Goal: Information Seeking & Learning: Learn about a topic

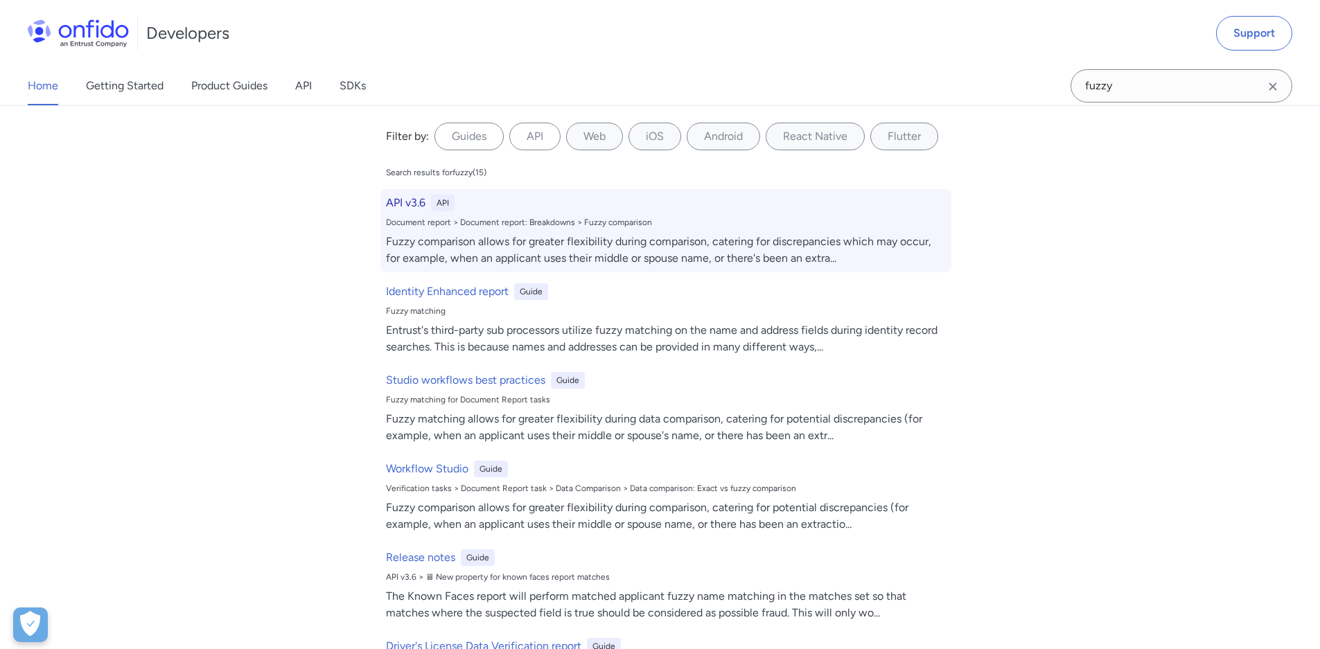
click at [418, 203] on h6 "API v3.6" at bounding box center [405, 203] width 39 height 17
select select "http"
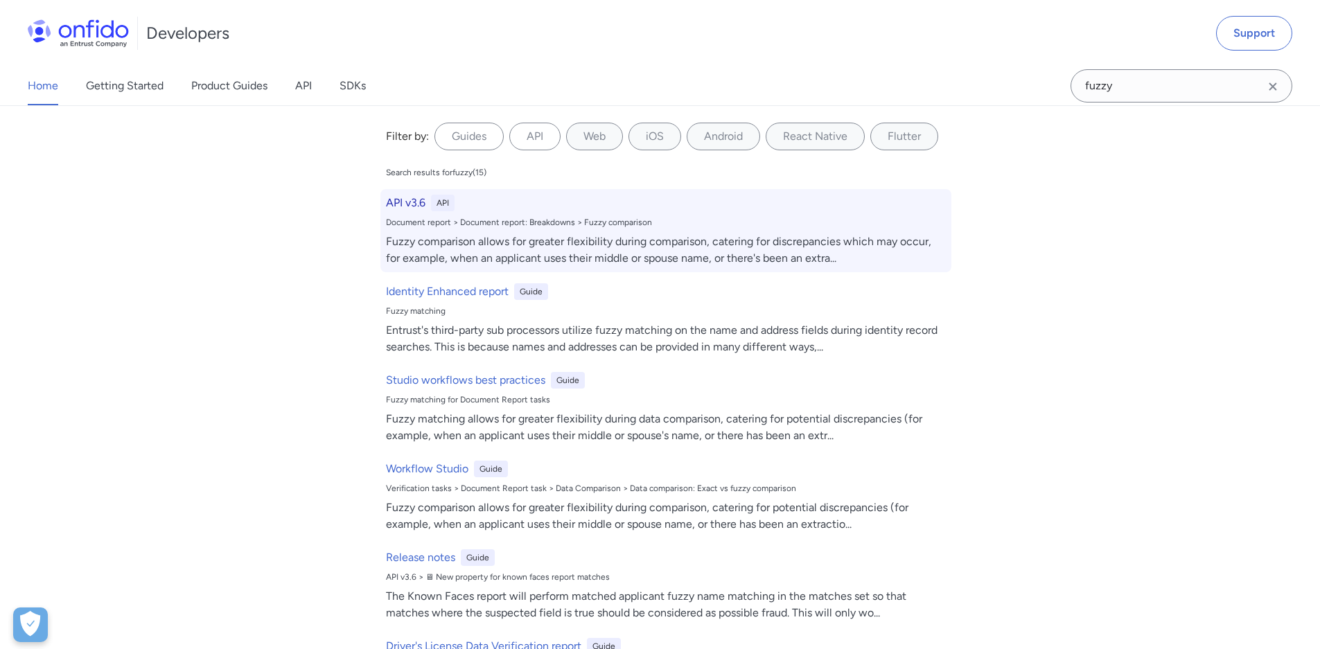
select select "http"
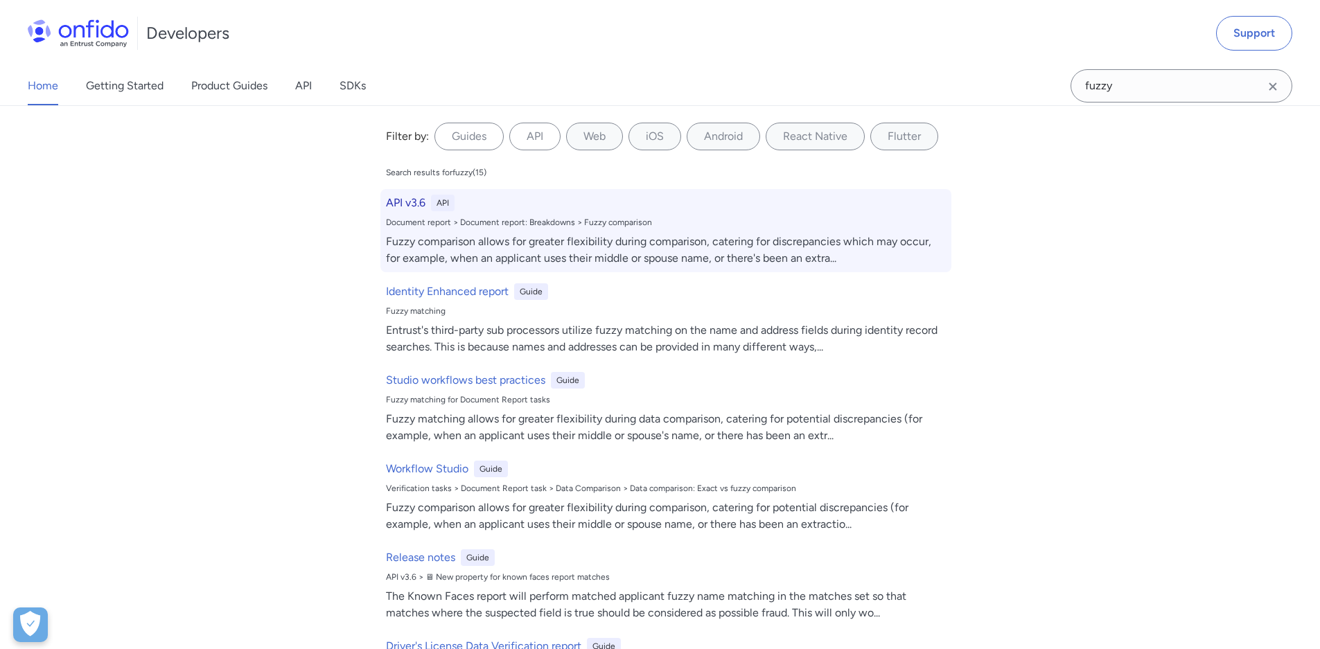
select select "http"
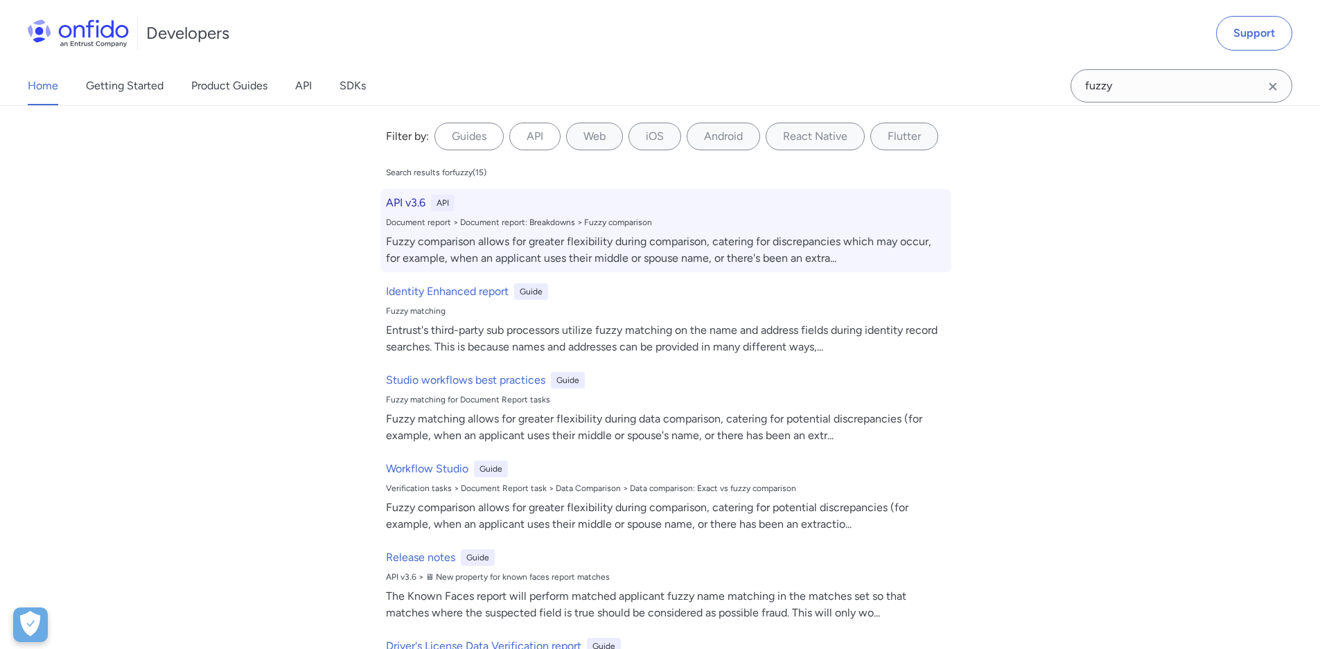
select select "http"
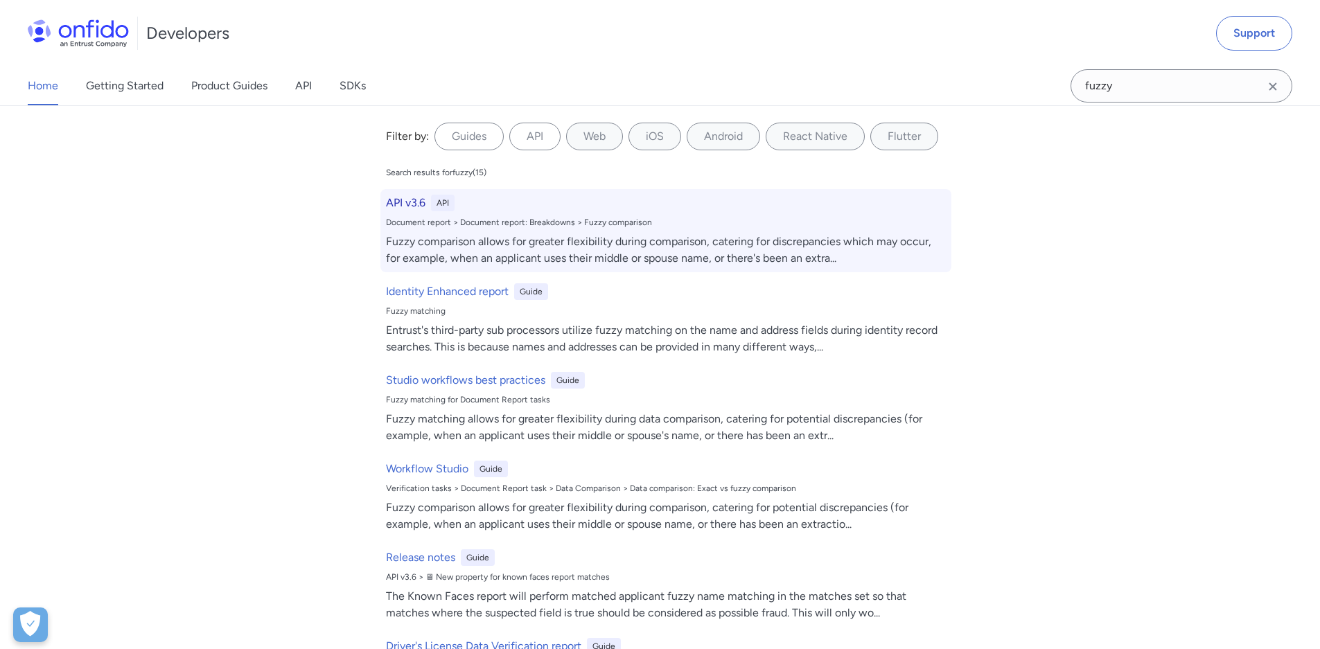
select select "http"
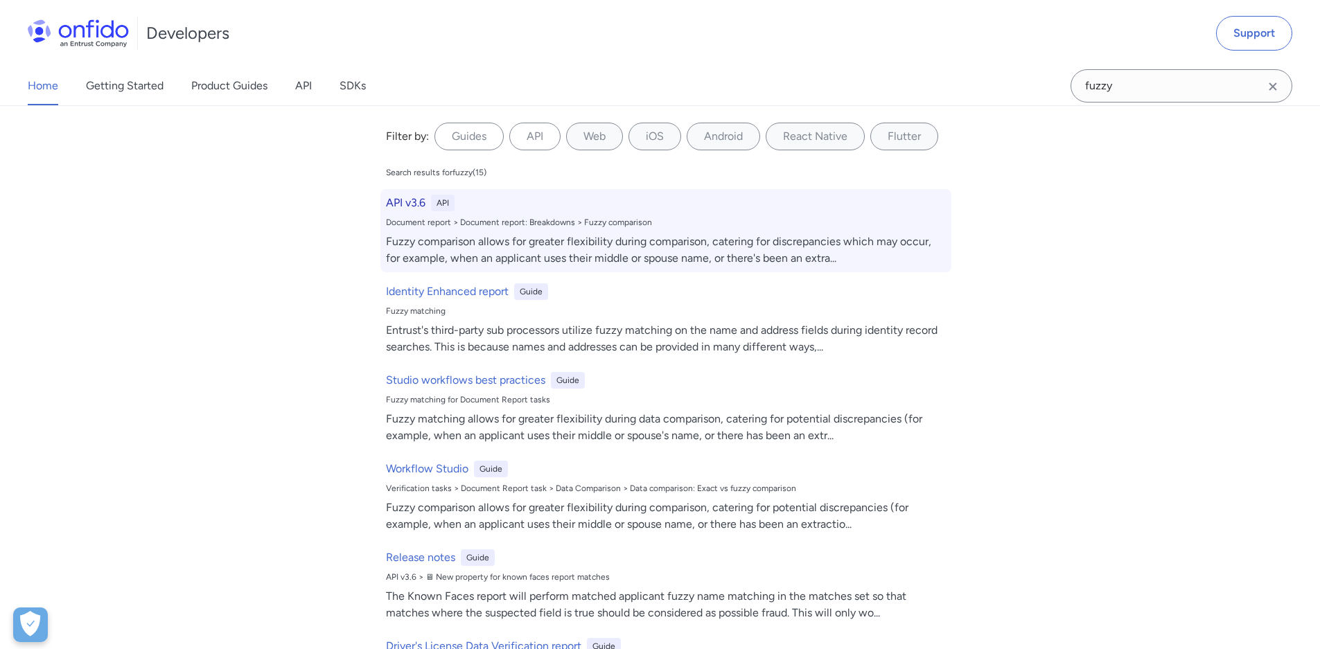
select select "http"
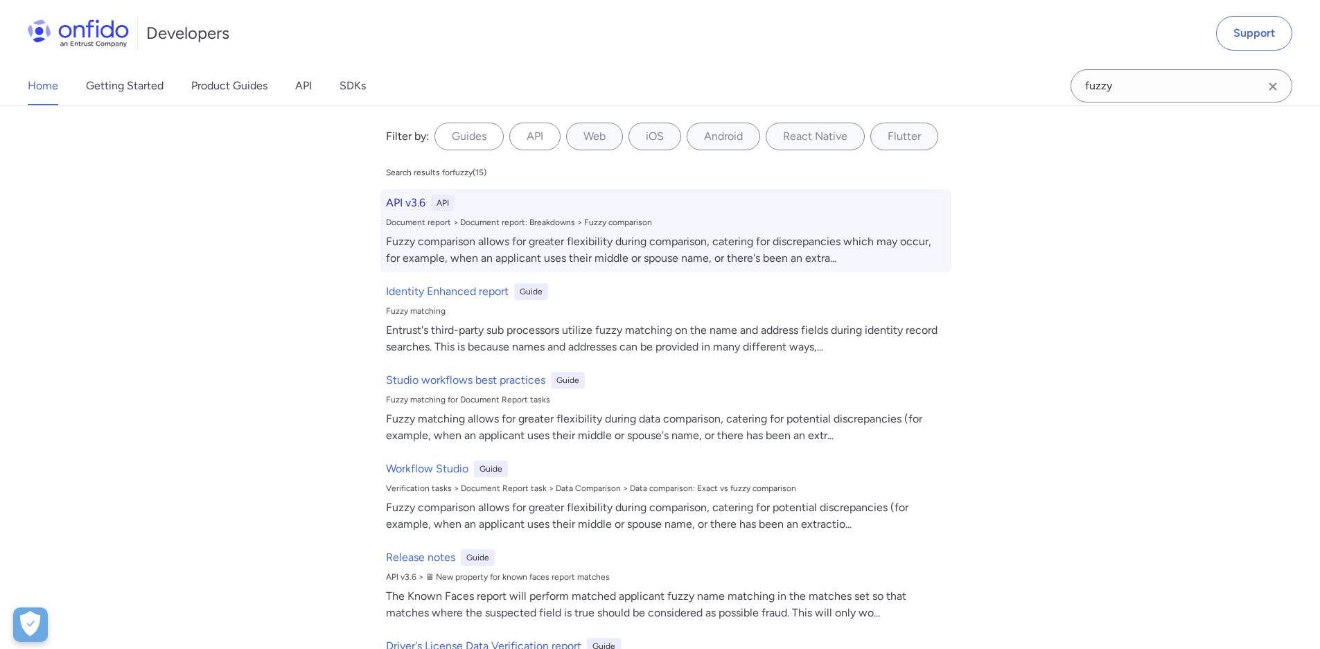
select select "http"
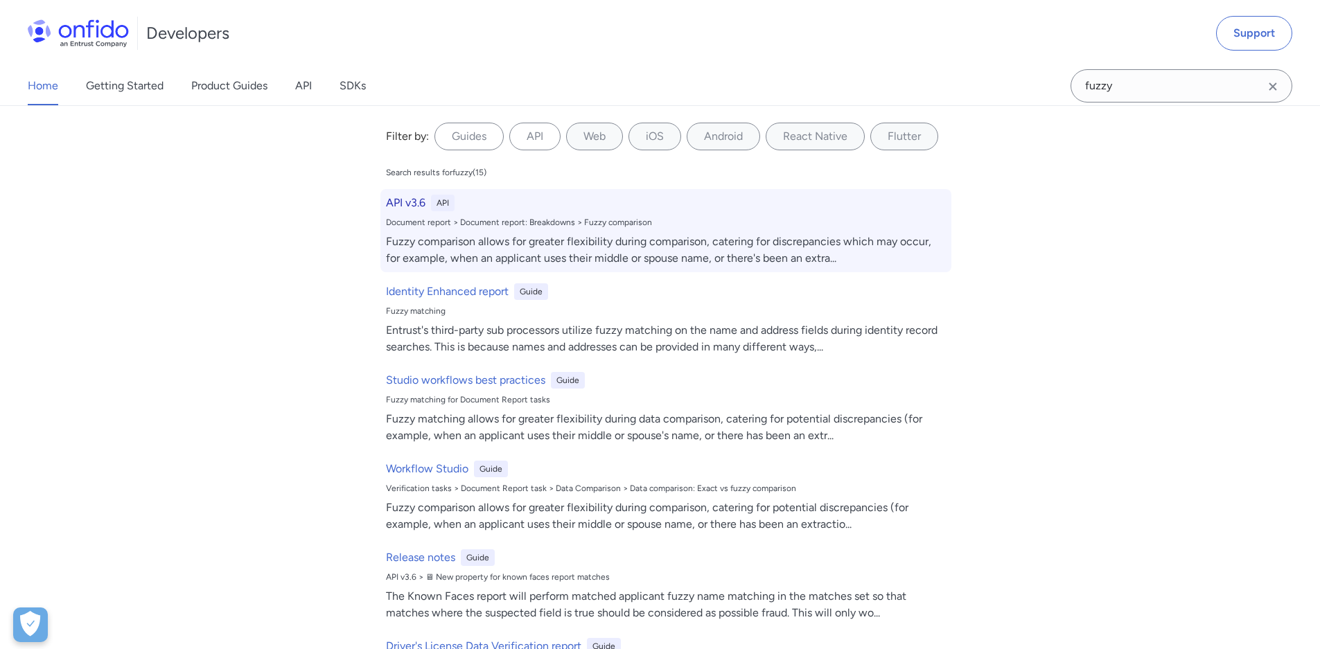
select select "http"
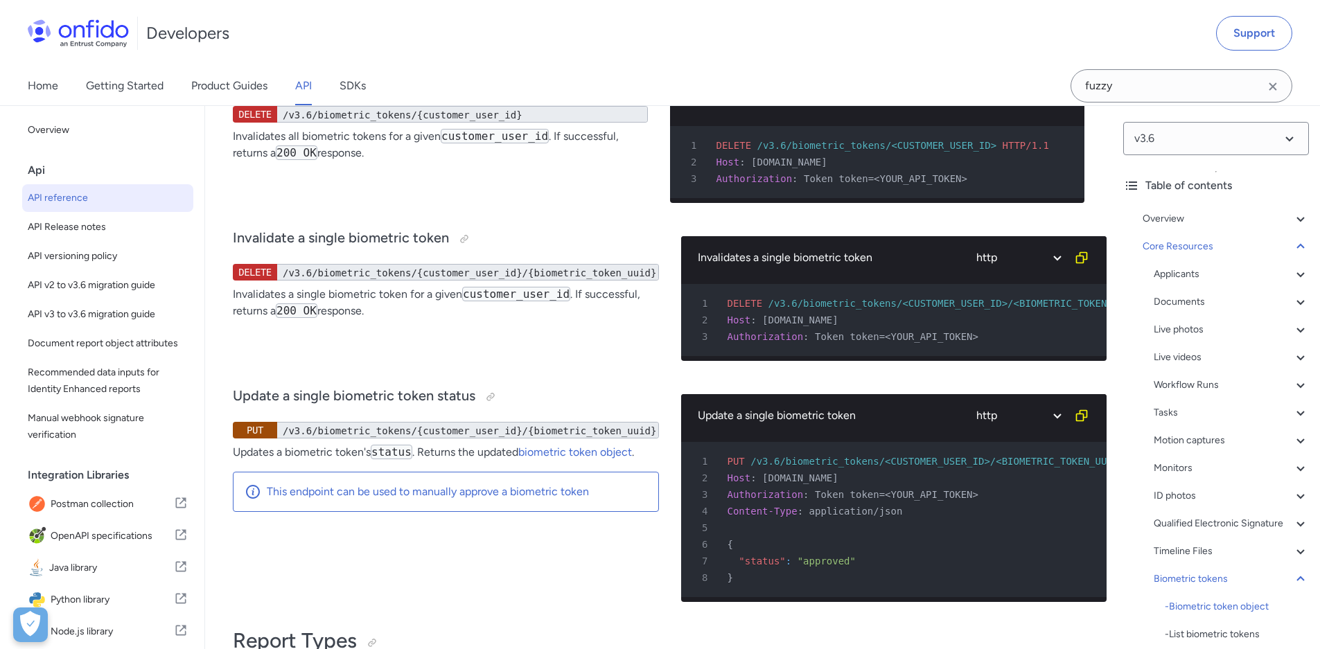
scroll to position [46957, 0]
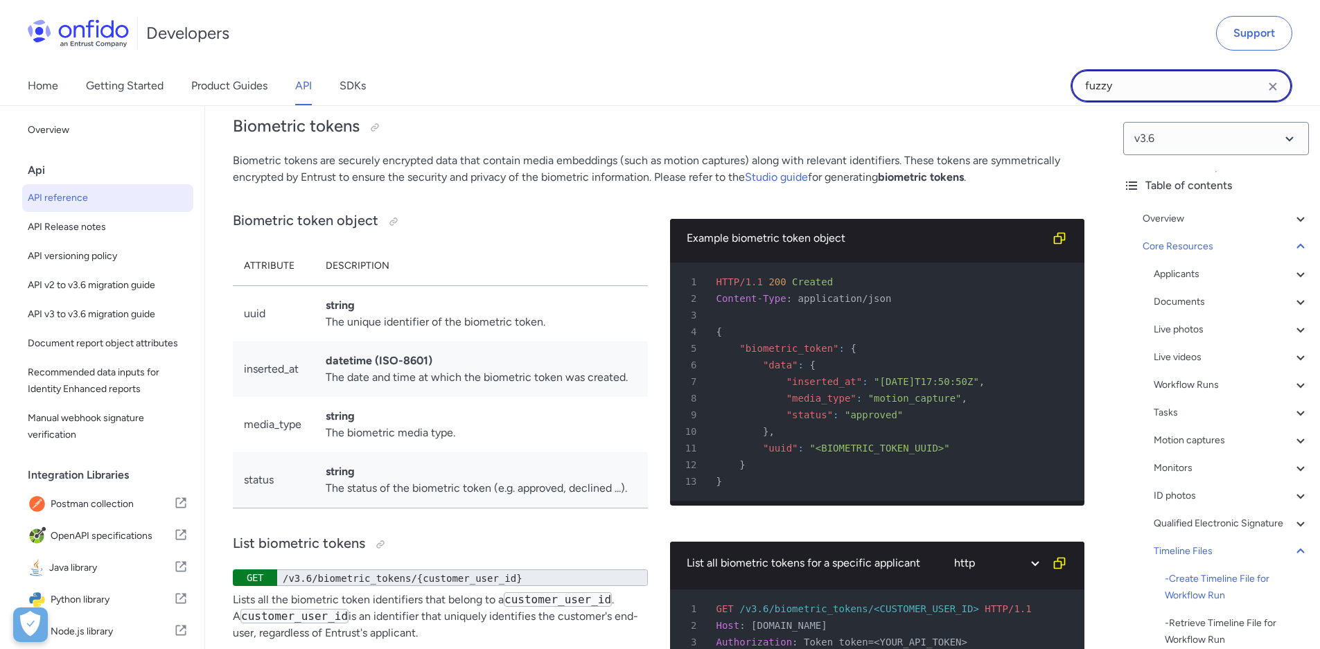
click at [1183, 73] on input "fuzzy" at bounding box center [1181, 85] width 222 height 33
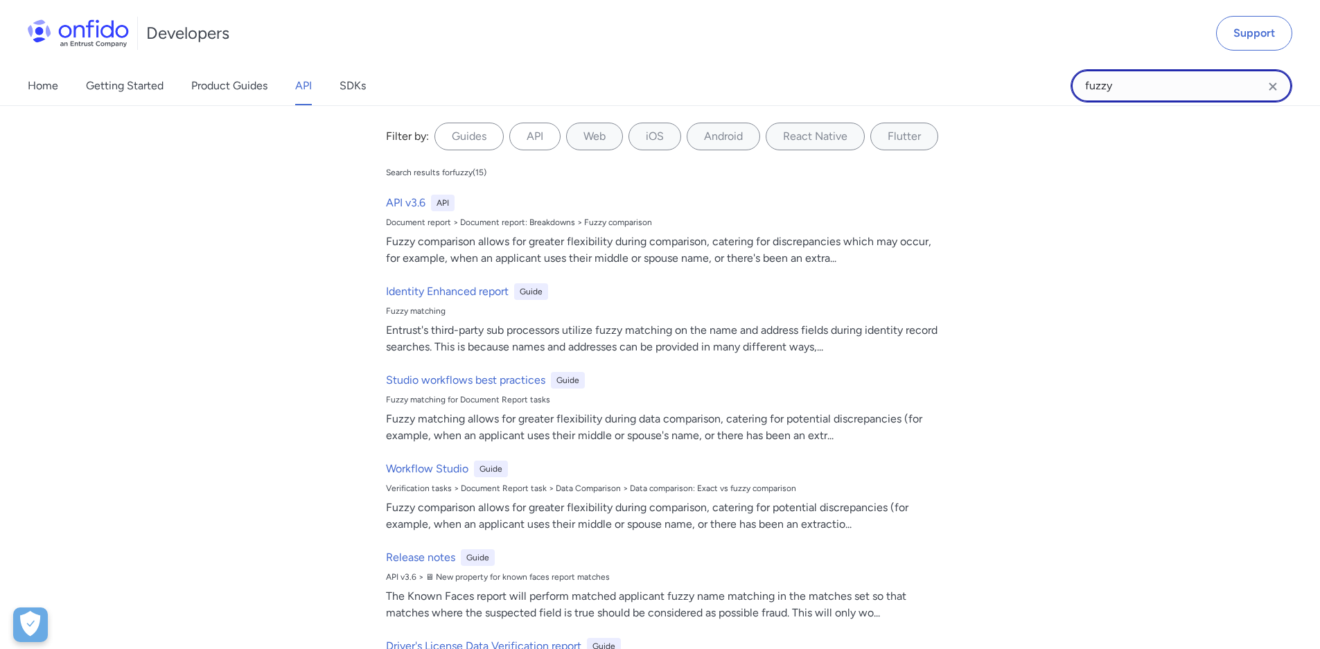
click at [1133, 88] on input "fuzzy" at bounding box center [1181, 85] width 222 height 33
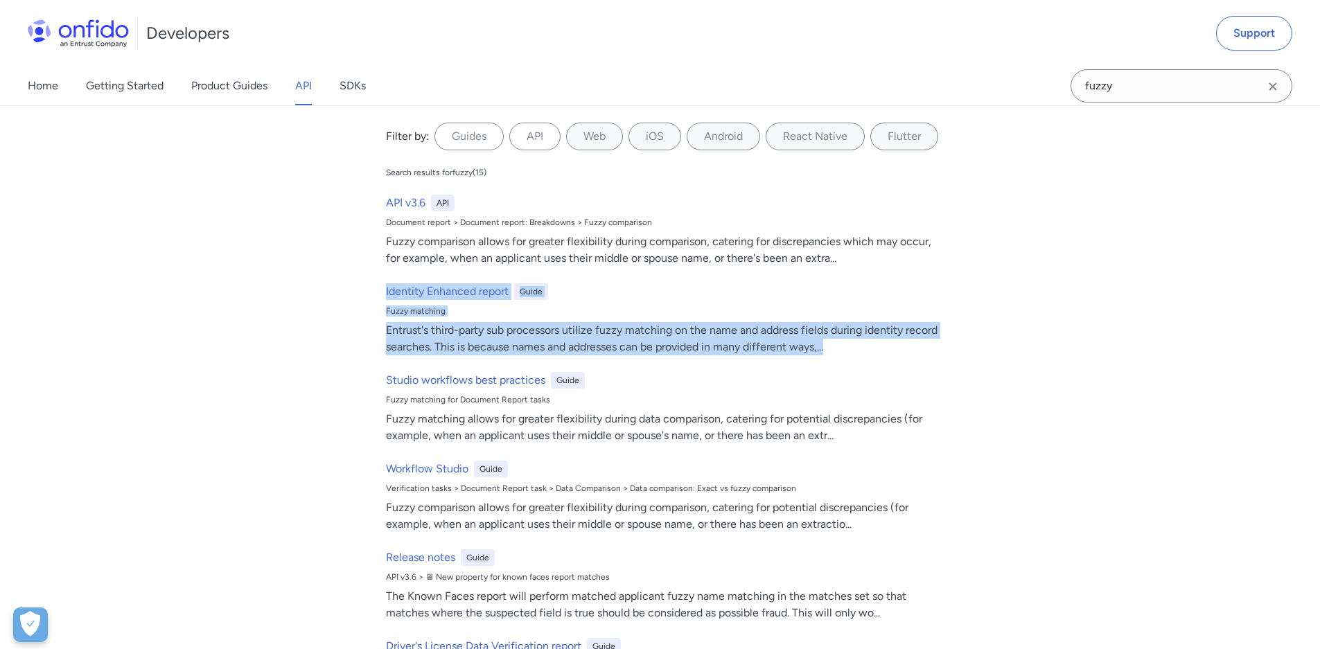
drag, startPoint x: 271, startPoint y: 319, endPoint x: 351, endPoint y: 306, distance: 80.7
click at [271, 319] on div "Filter by: Guides API Web iOS Android React Native Flutter Filter by... Search …" at bounding box center [660, 377] width 1320 height 544
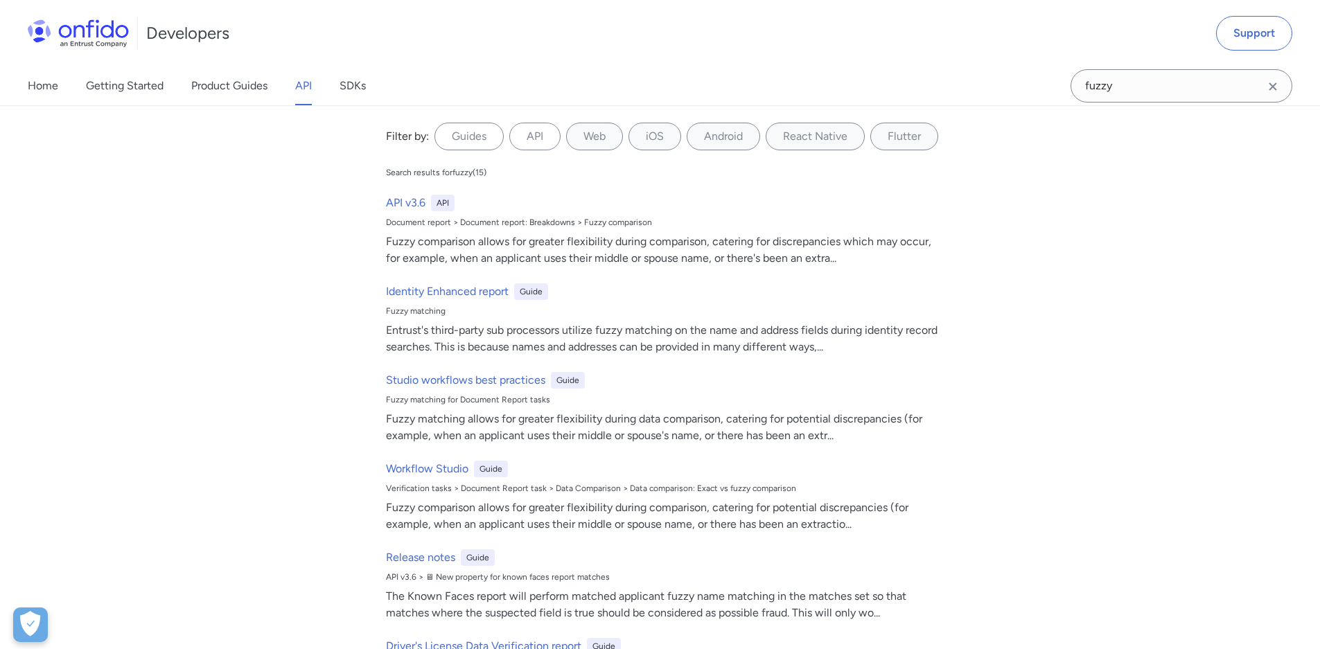
click at [256, 439] on div "Filter by: Guides API Web iOS Android React Native Flutter Filter by... Search …" at bounding box center [660, 377] width 1320 height 544
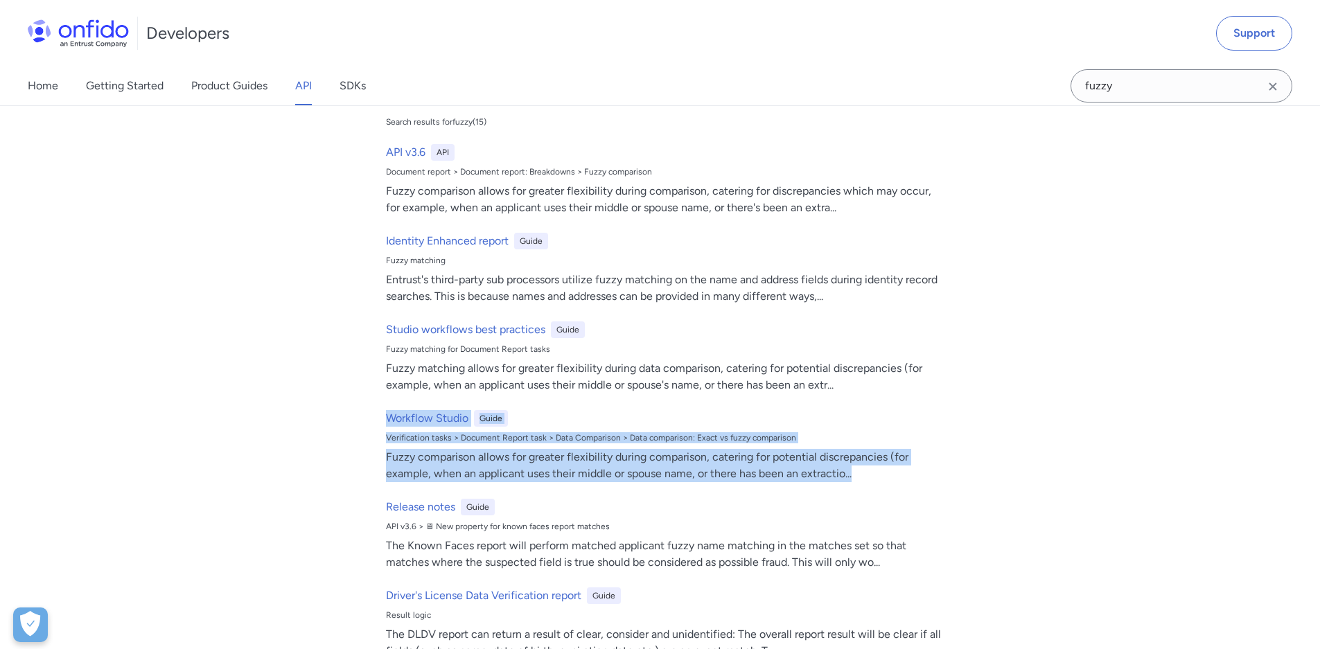
scroll to position [348, 0]
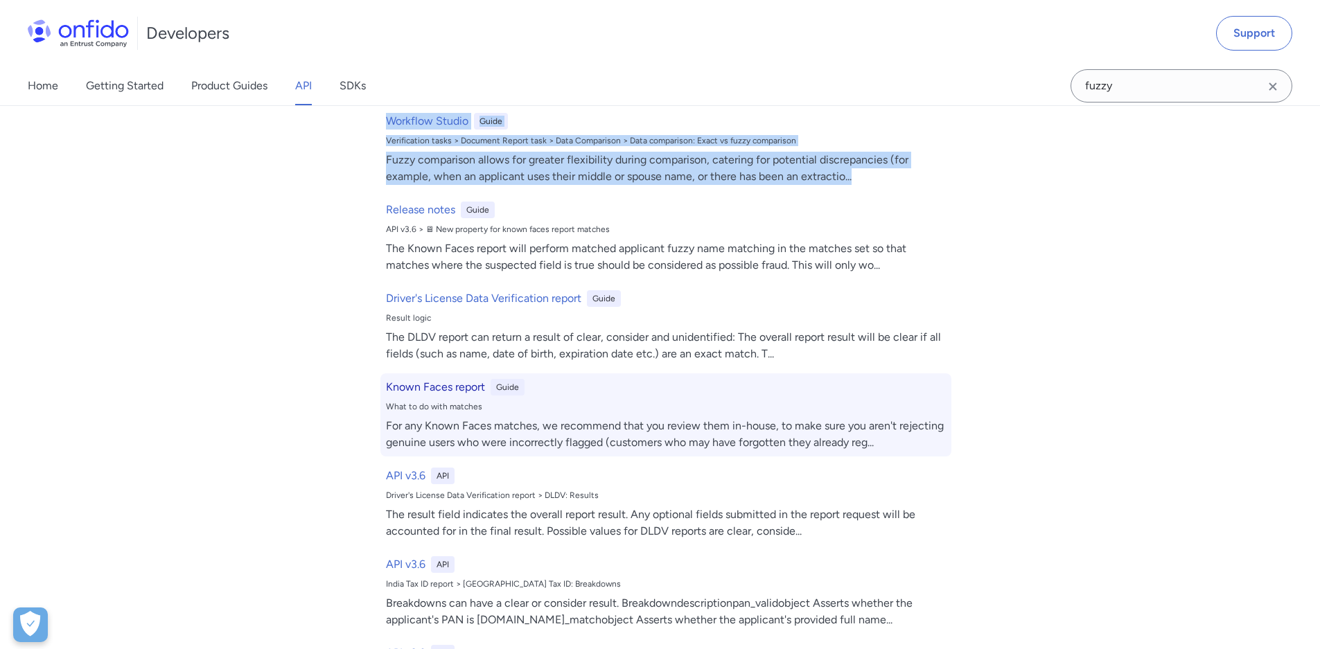
click at [462, 387] on h6 "Known Faces report" at bounding box center [435, 387] width 99 height 17
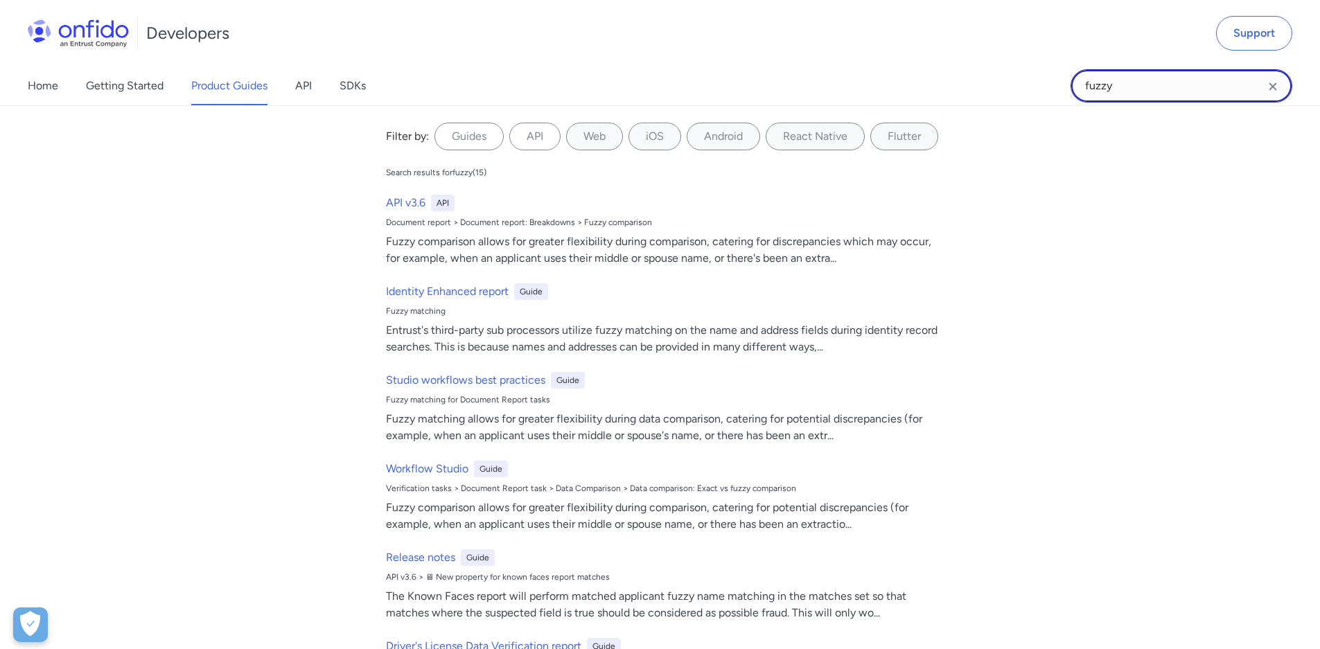
click at [1170, 89] on input "fuzzy" at bounding box center [1181, 85] width 222 height 33
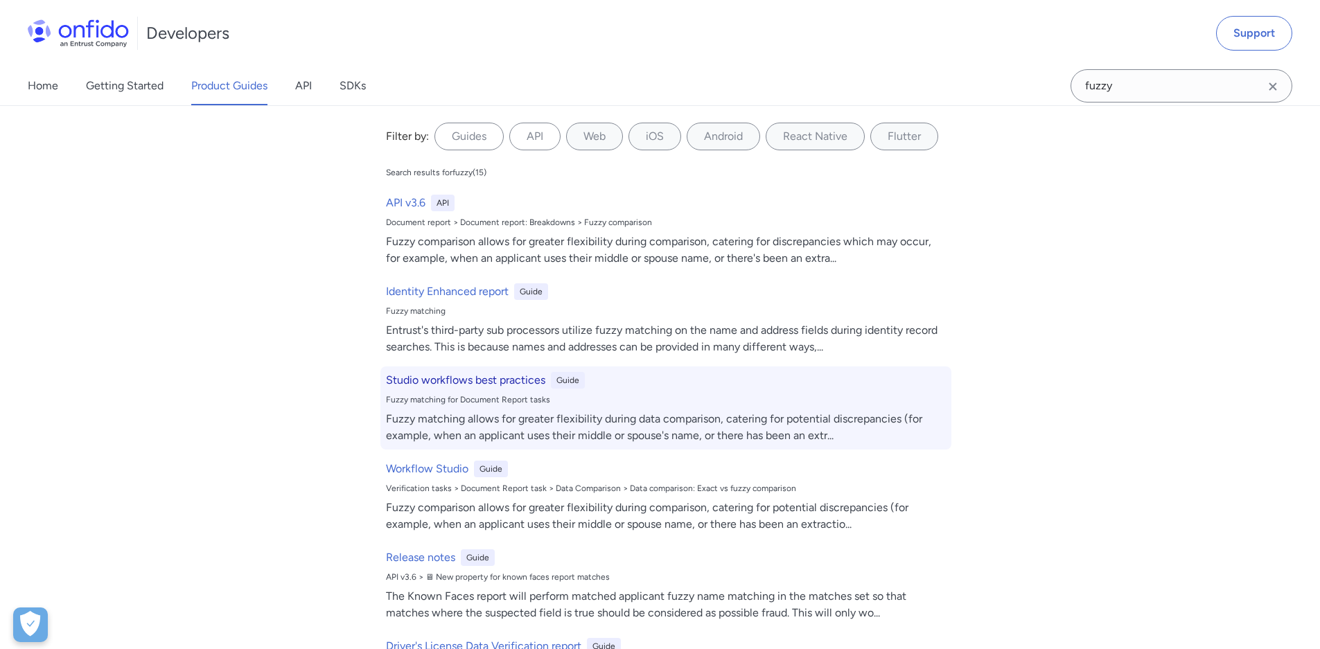
click at [457, 381] on h6 "Studio workflows best practices" at bounding box center [465, 380] width 159 height 17
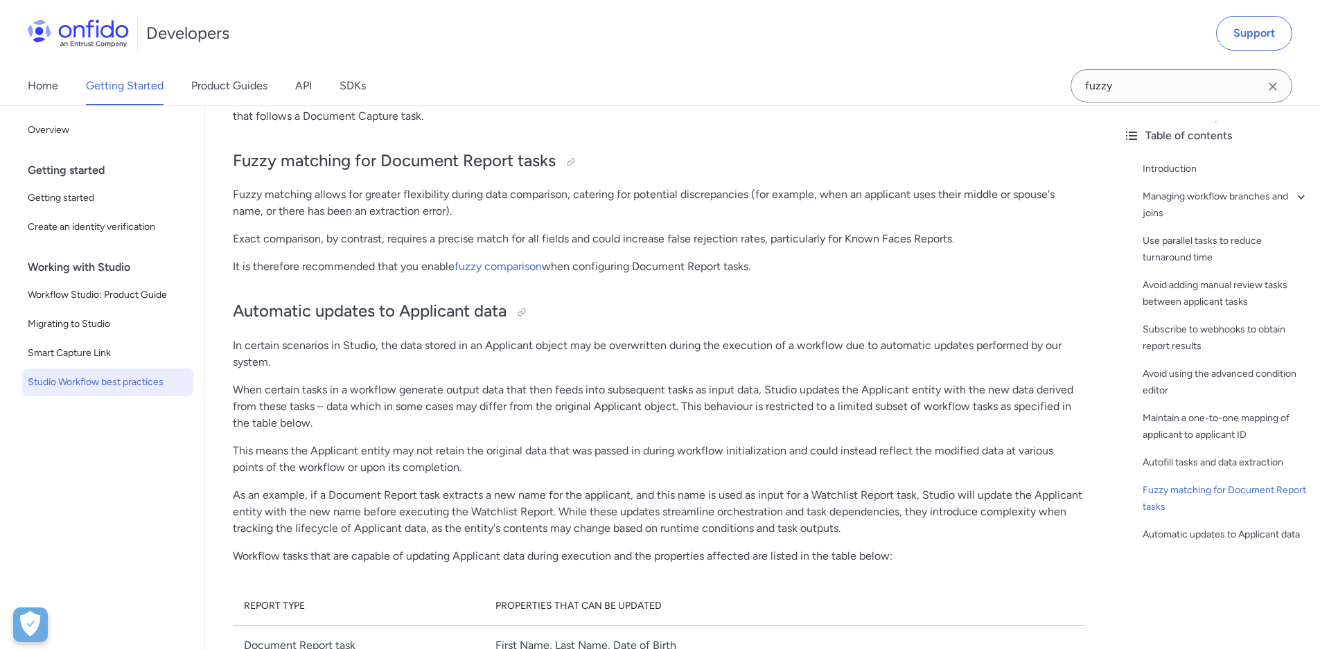
click at [635, 263] on p "It is therefore recommended that you enable fuzzy comparison when configuring D…" at bounding box center [658, 266] width 851 height 17
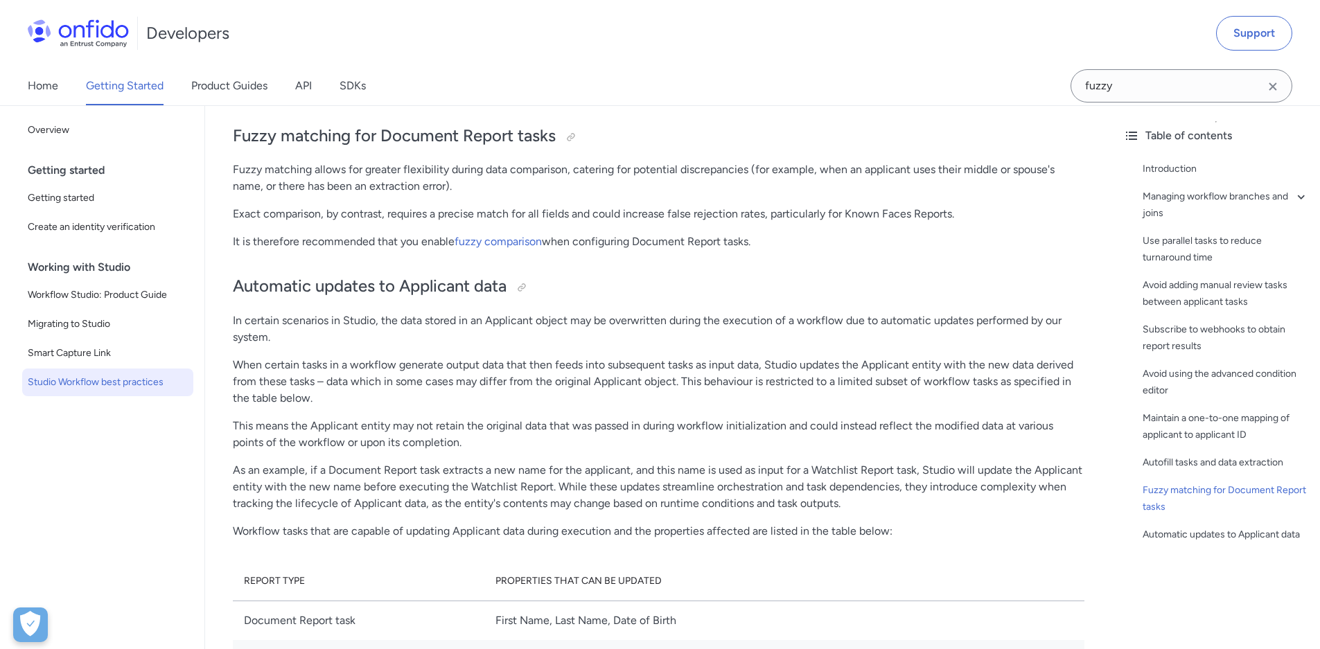
scroll to position [3019, 0]
click at [520, 238] on link "fuzzy comparison" at bounding box center [497, 239] width 87 height 13
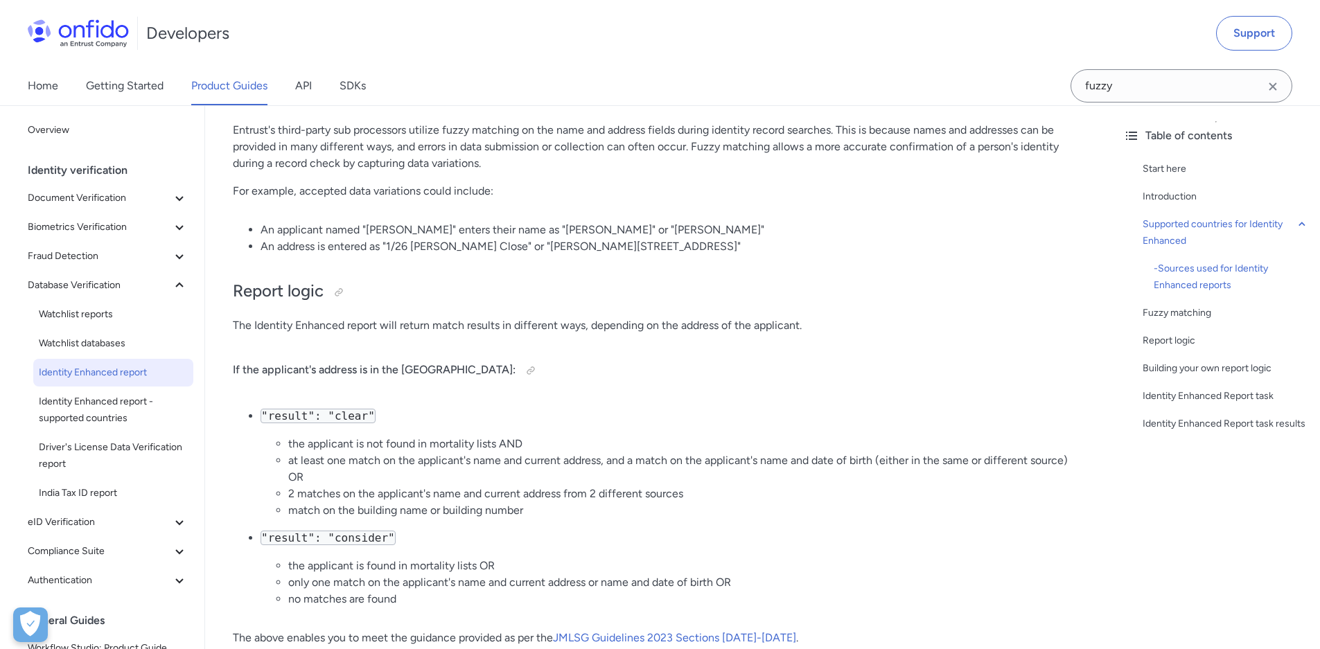
scroll to position [1448, 0]
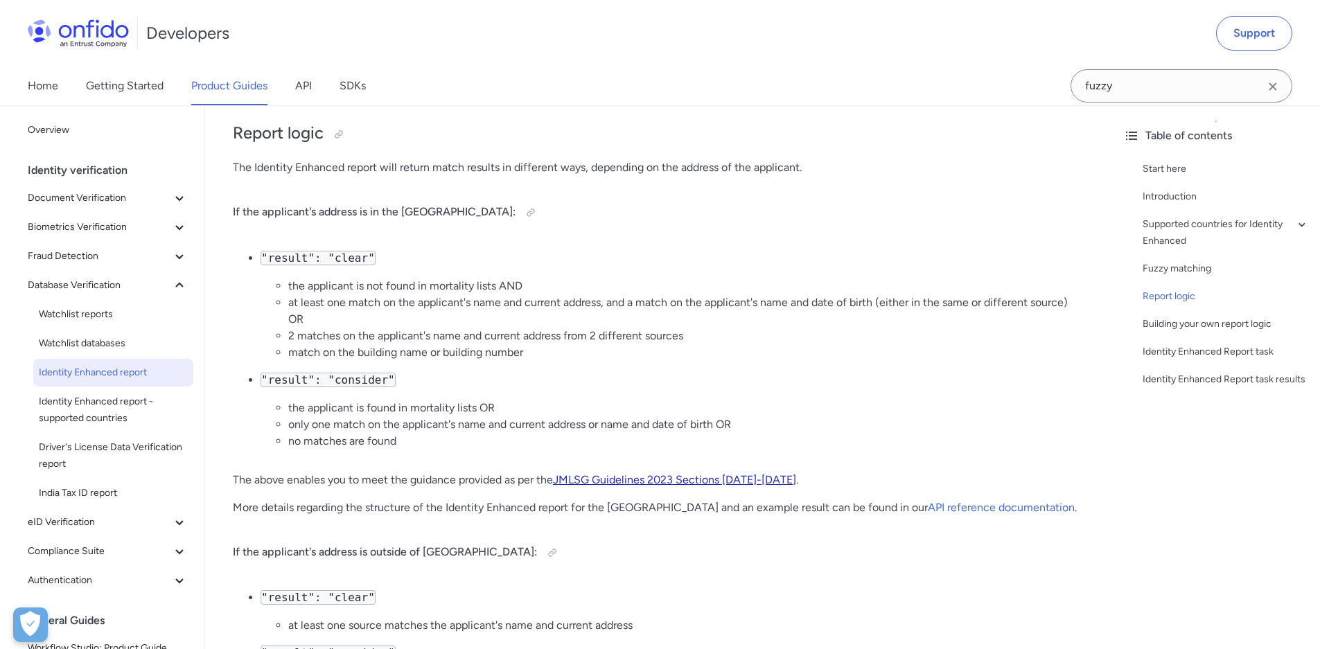
click at [619, 477] on link "JMLSG Guidelines 2023 Sections 5.3.50-5.3.52" at bounding box center [674, 479] width 243 height 13
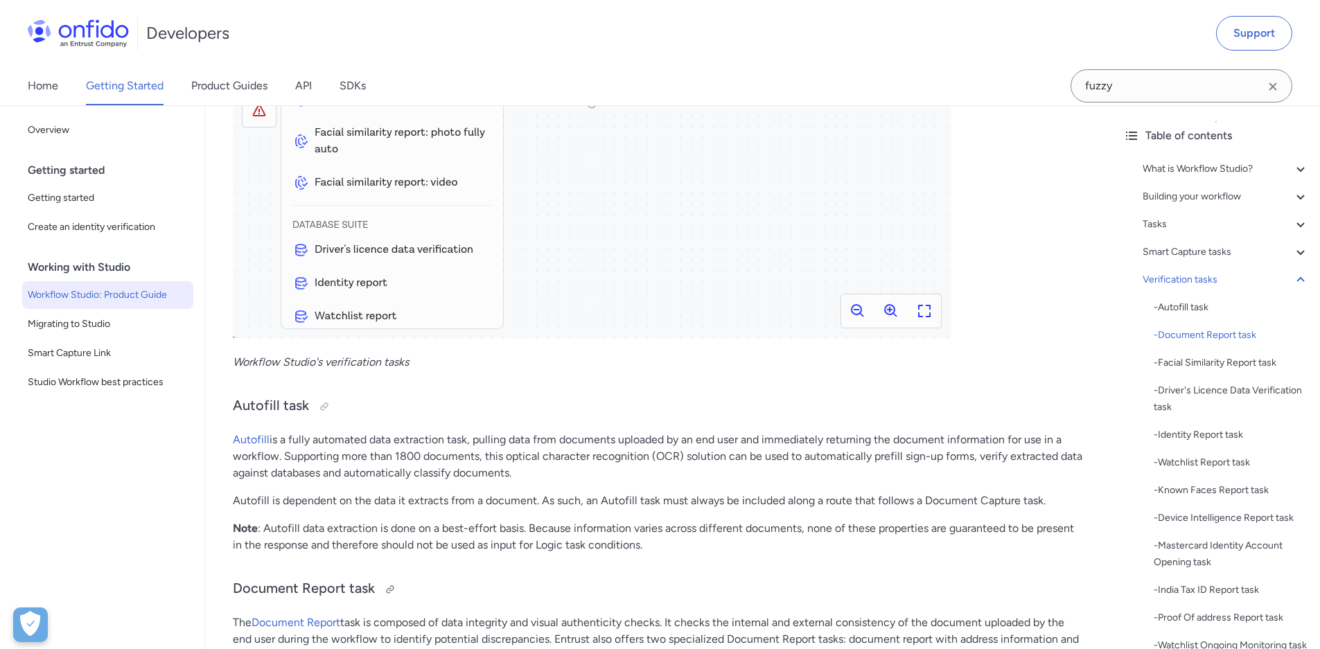
scroll to position [10047, 0]
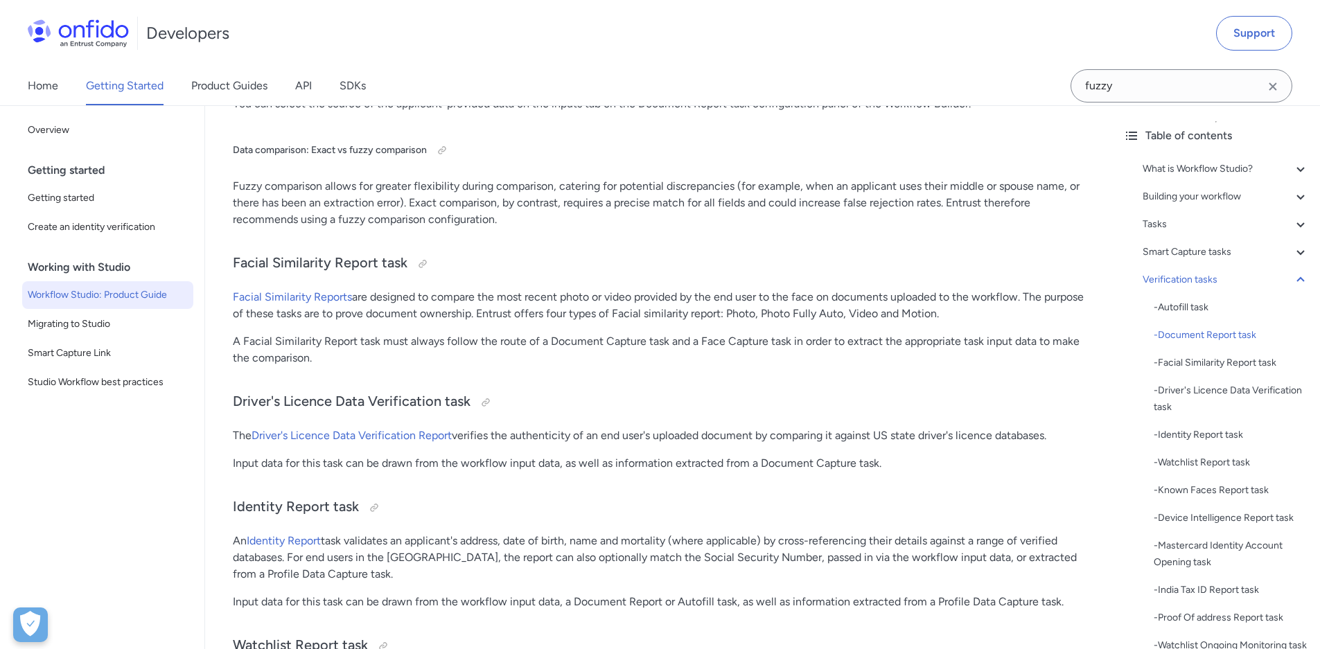
scroll to position [11616, 0]
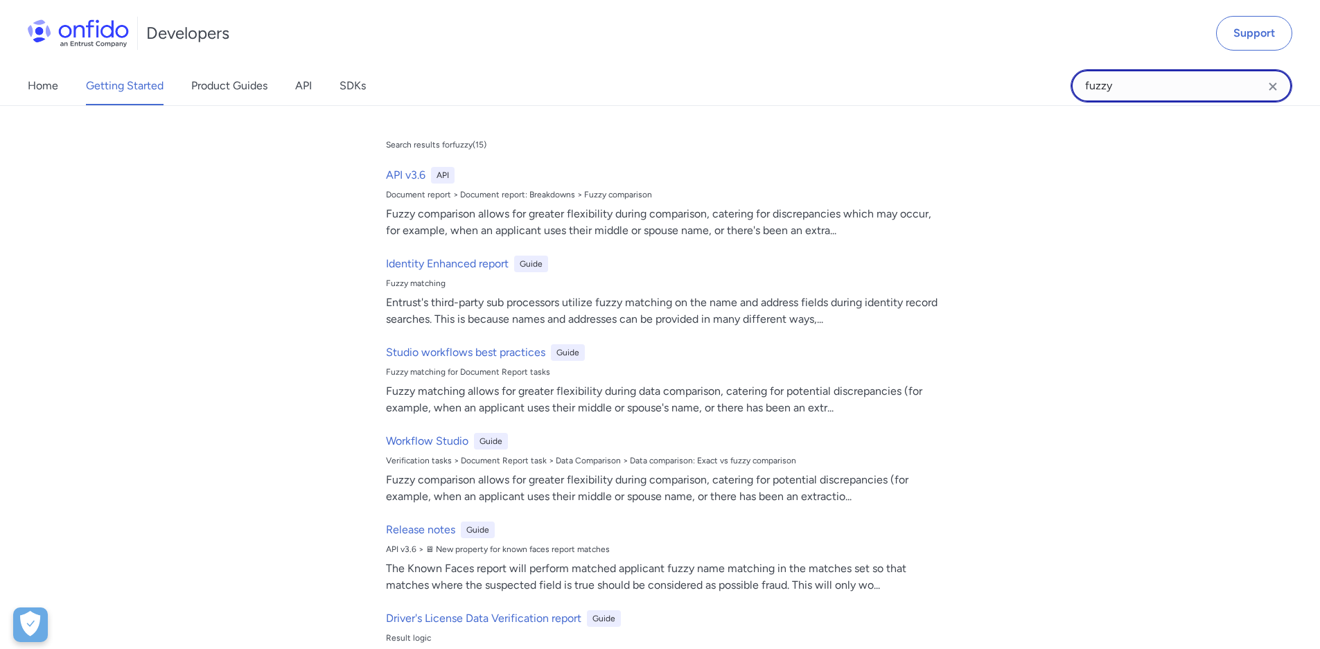
click at [1171, 98] on input "fuzzy" at bounding box center [1181, 85] width 222 height 33
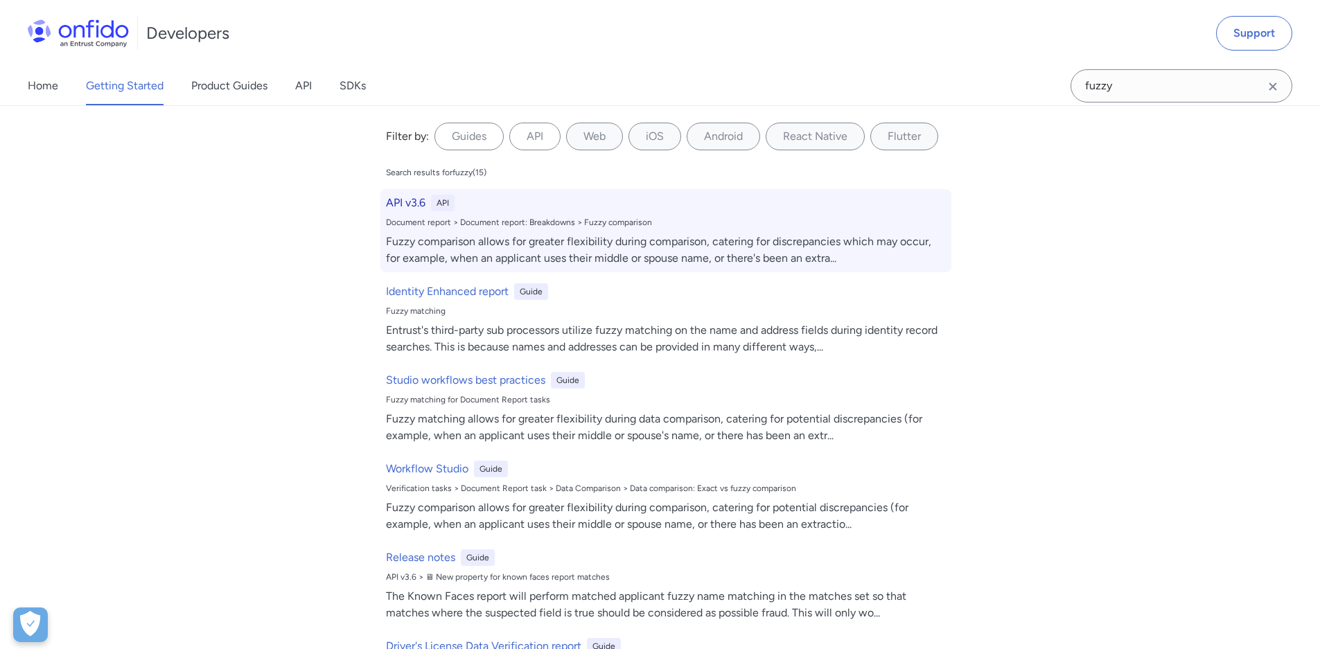
click at [422, 206] on div "API v3.6 API" at bounding box center [666, 203] width 560 height 17
select select "http"
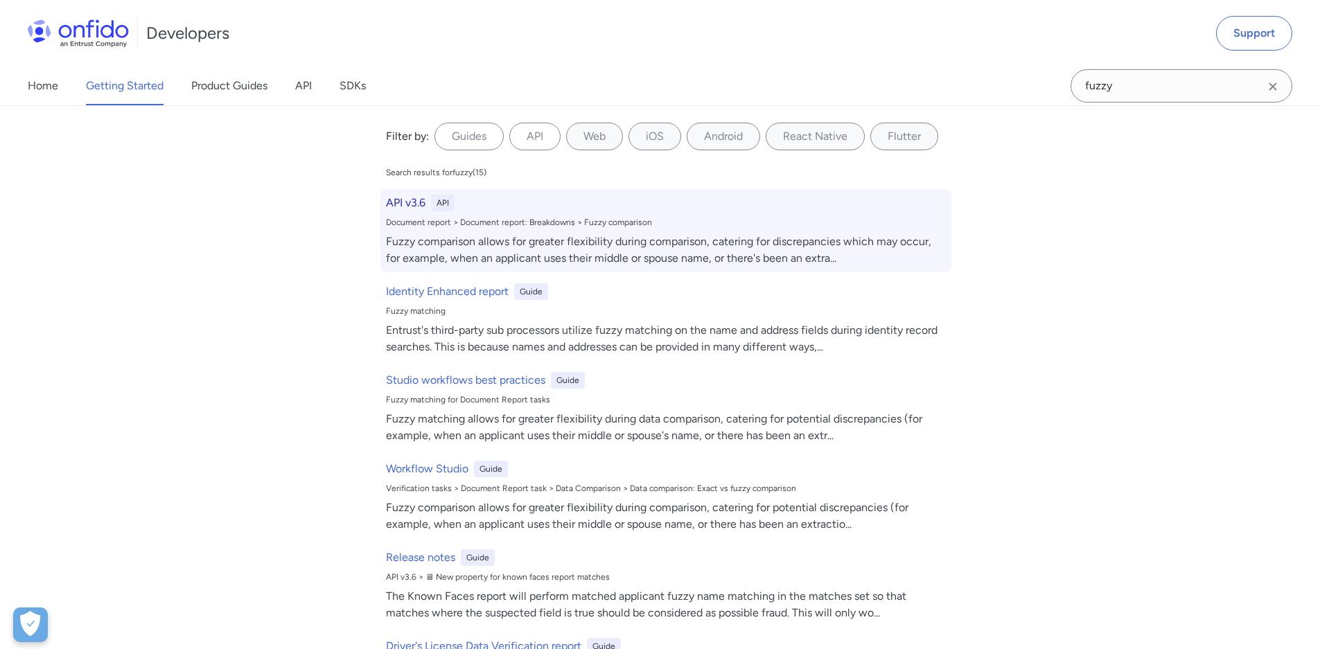
select select "http"
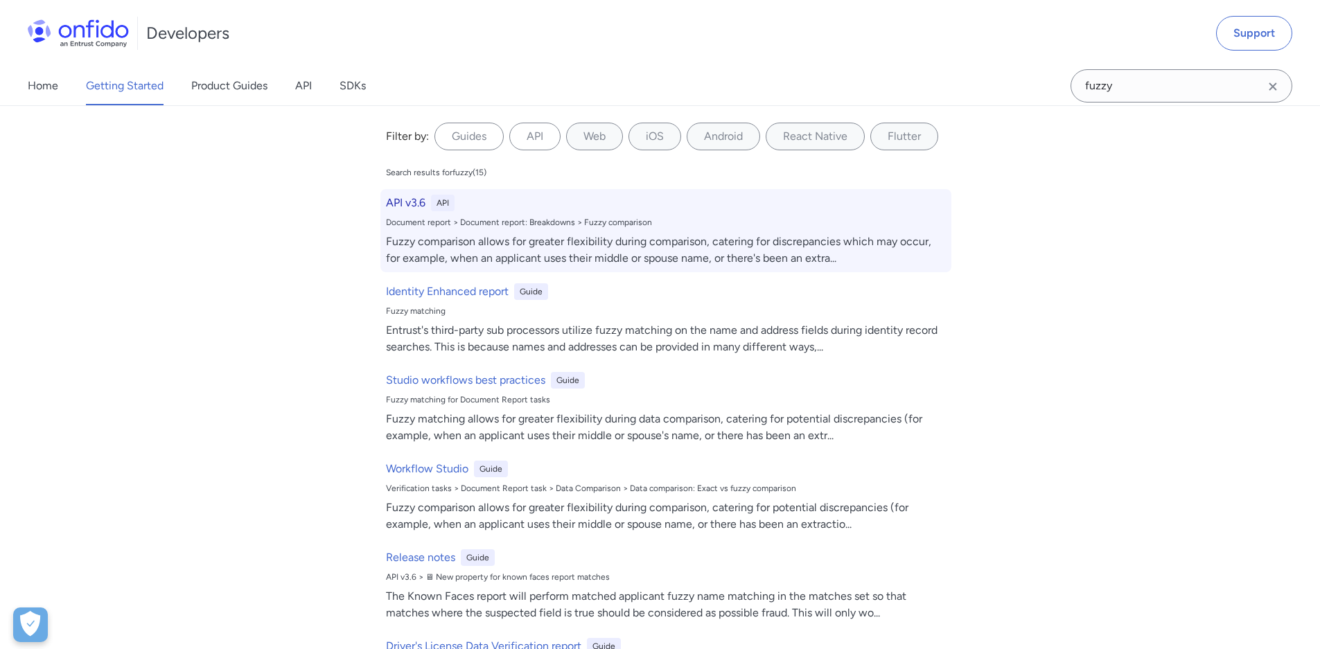
select select "http"
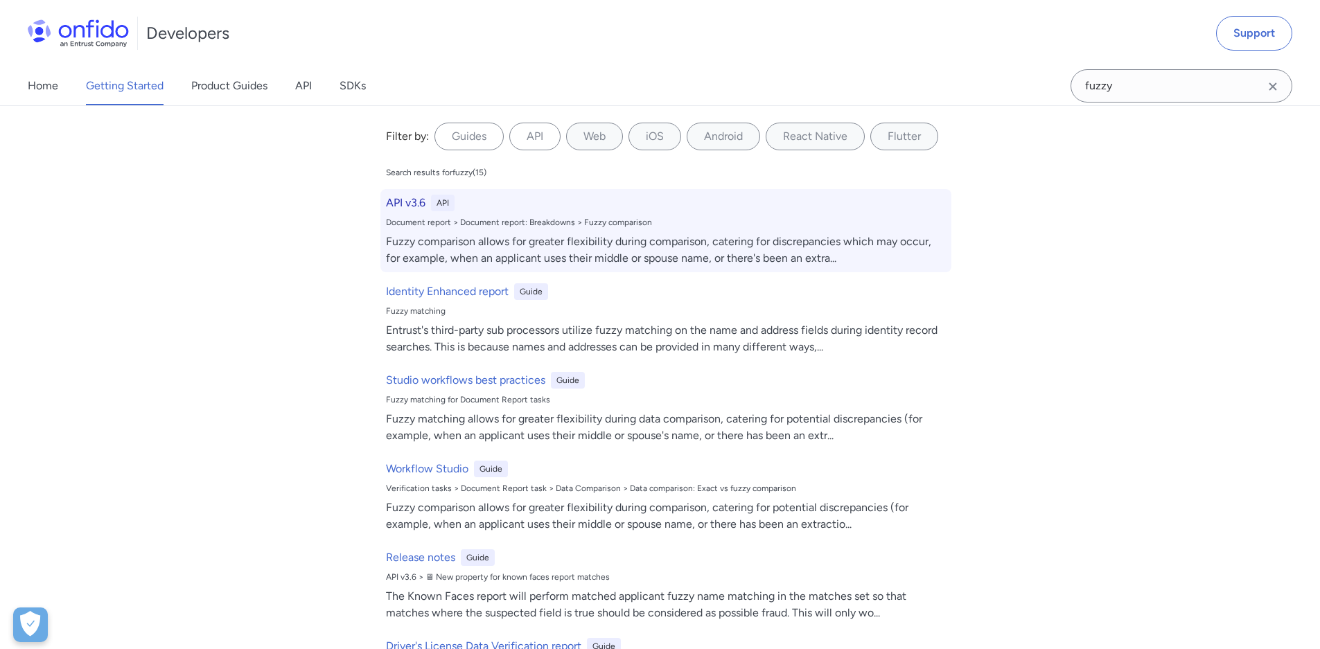
select select "http"
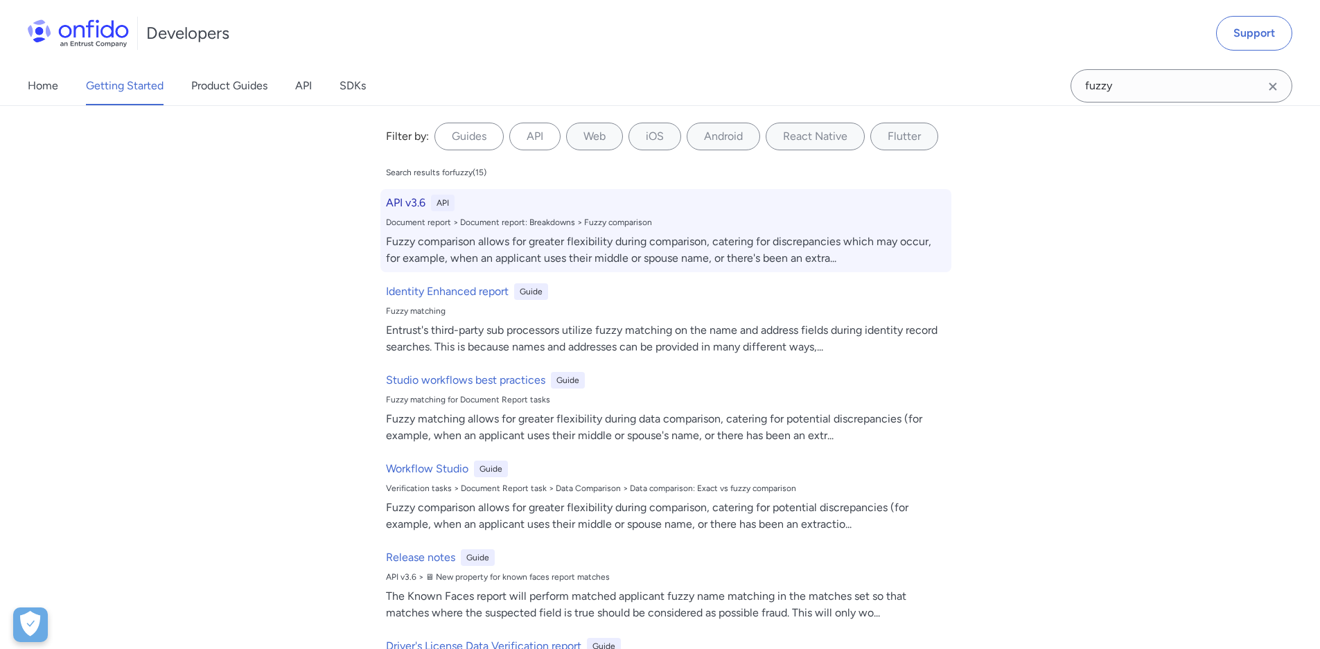
select select "http"
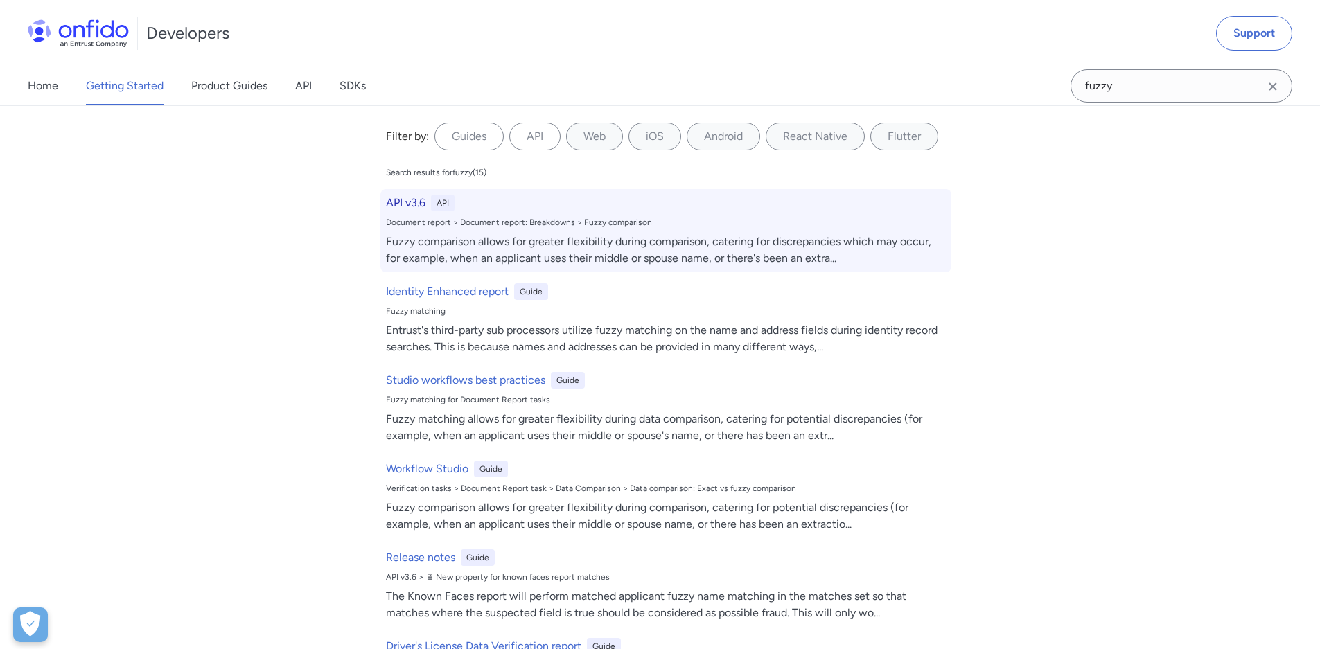
select select "http"
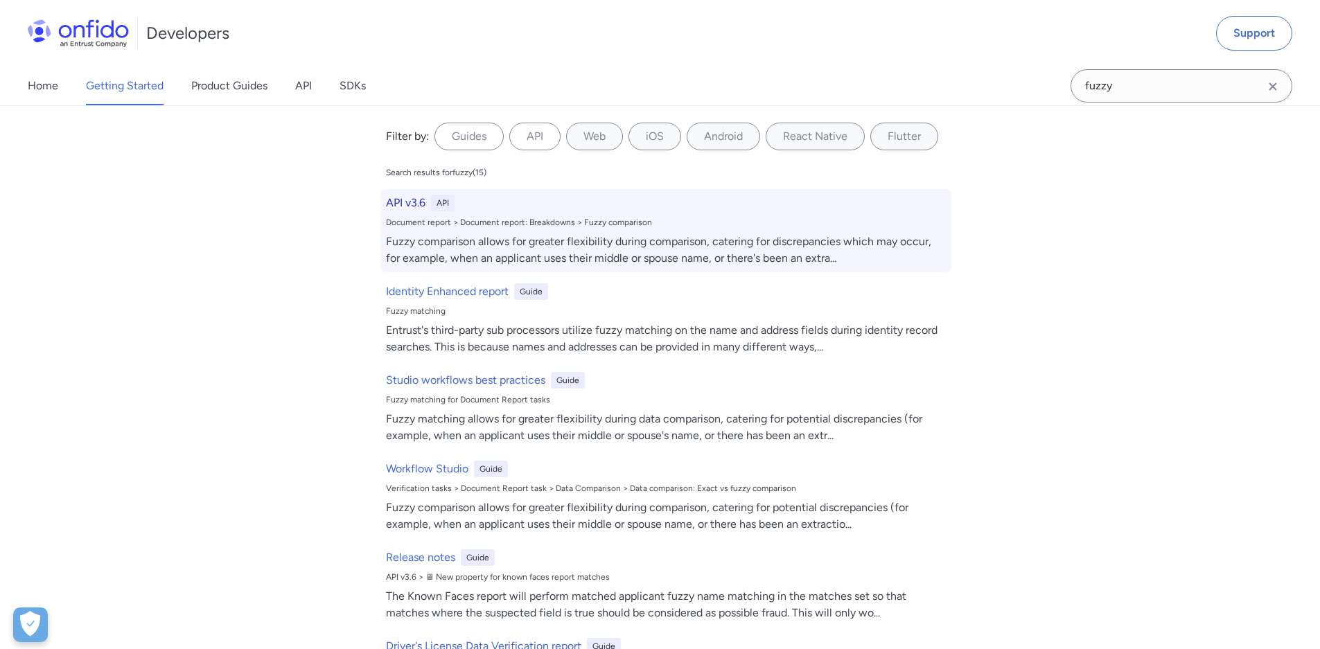
select select "http"
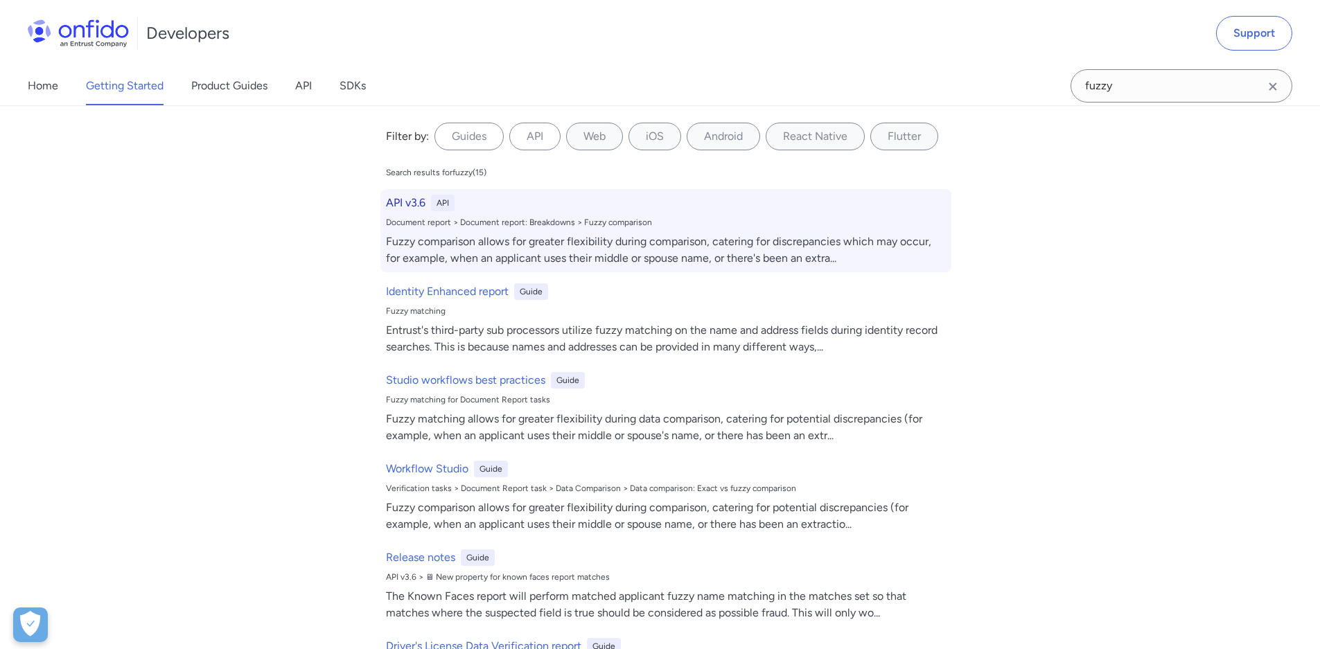
select select "http"
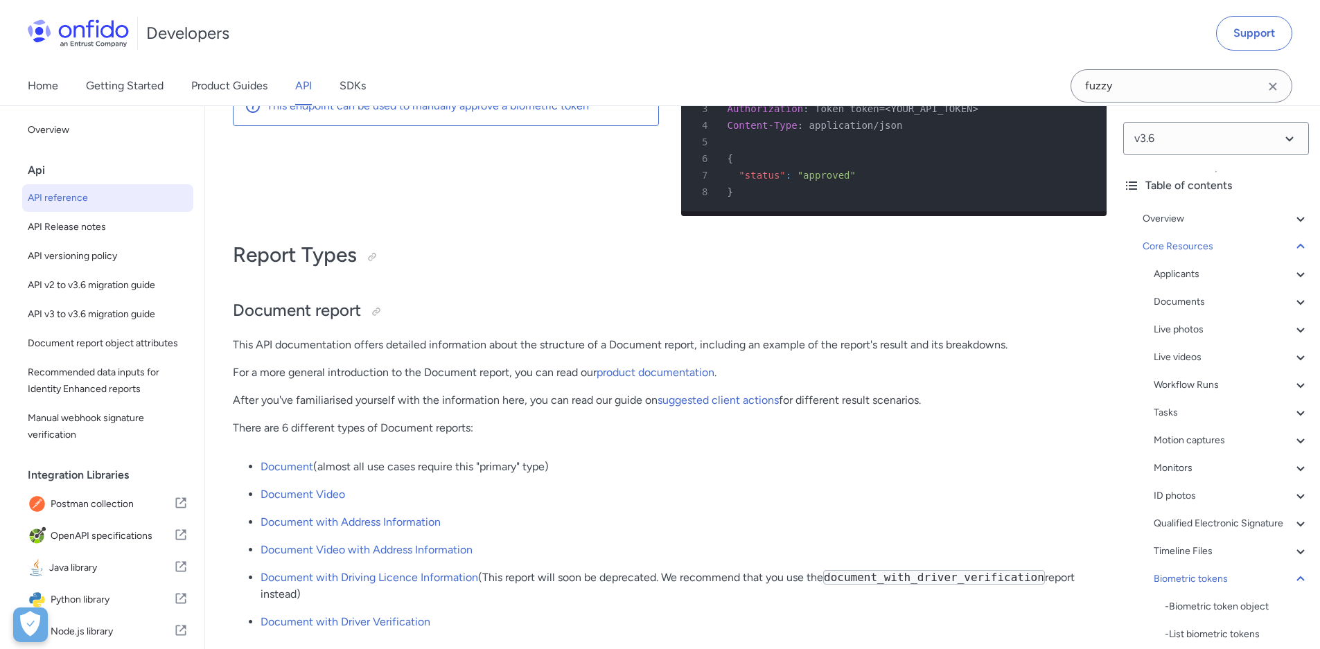
scroll to position [47556, 0]
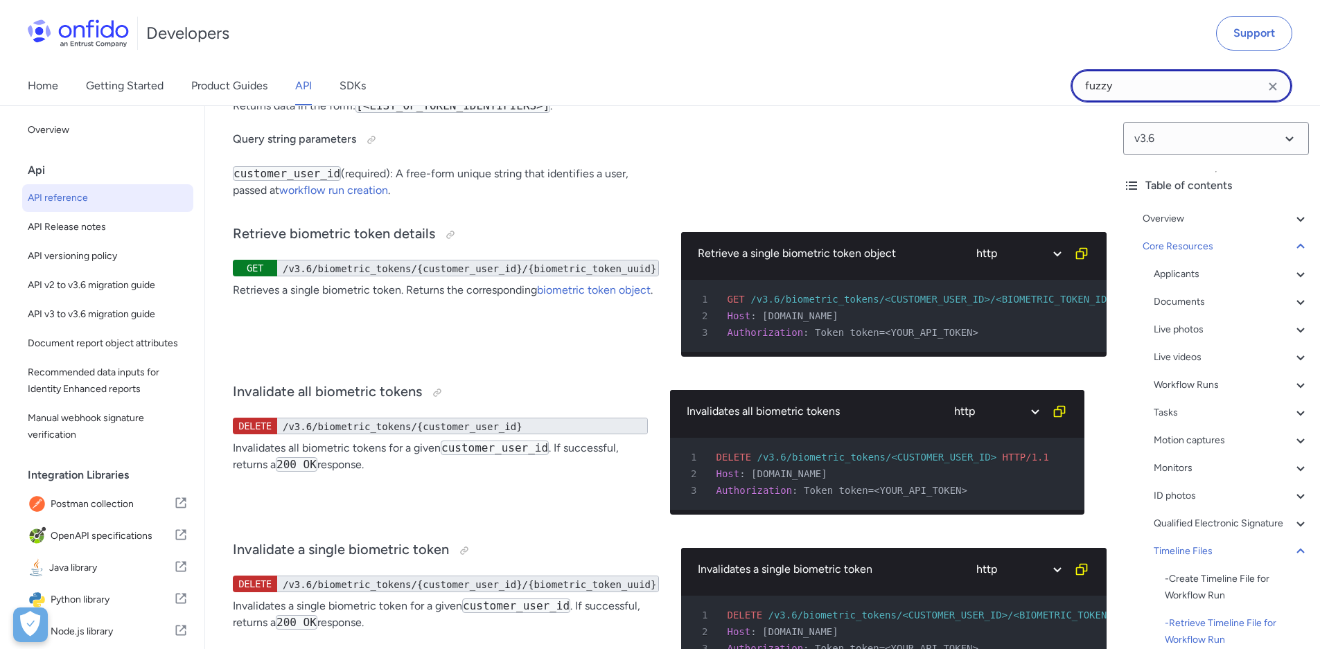
click at [1153, 93] on input "fuzzy" at bounding box center [1181, 85] width 222 height 33
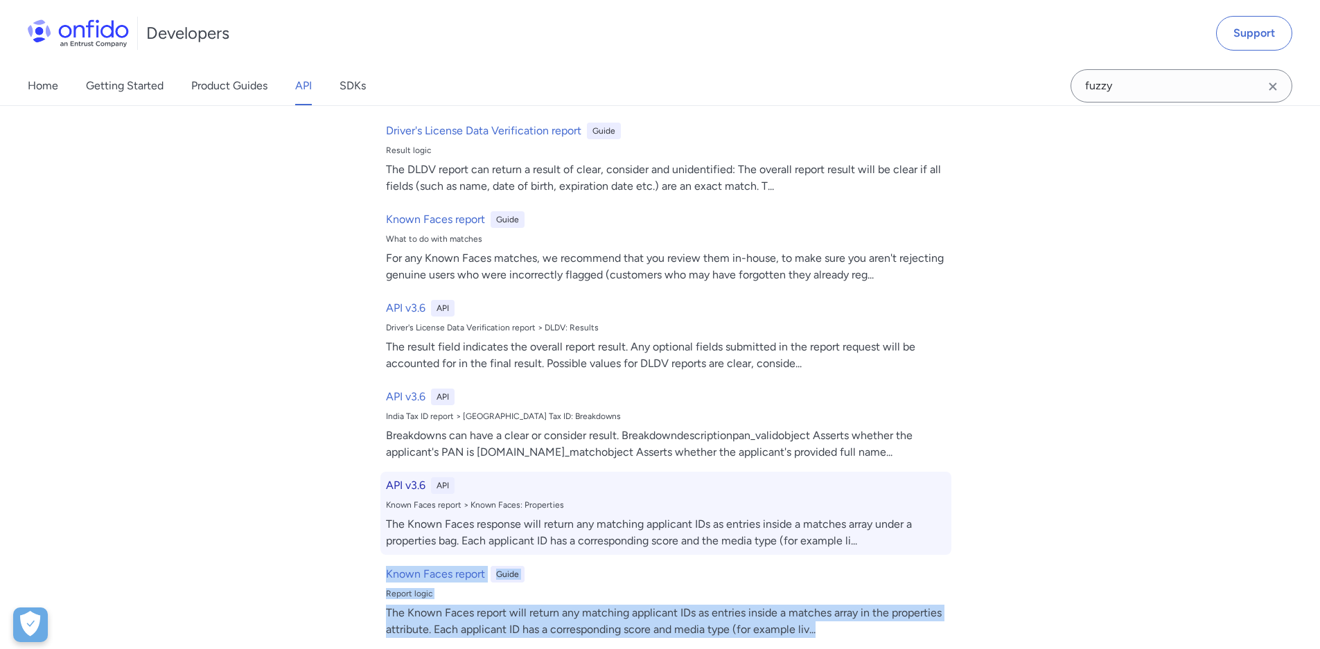
scroll to position [0, 0]
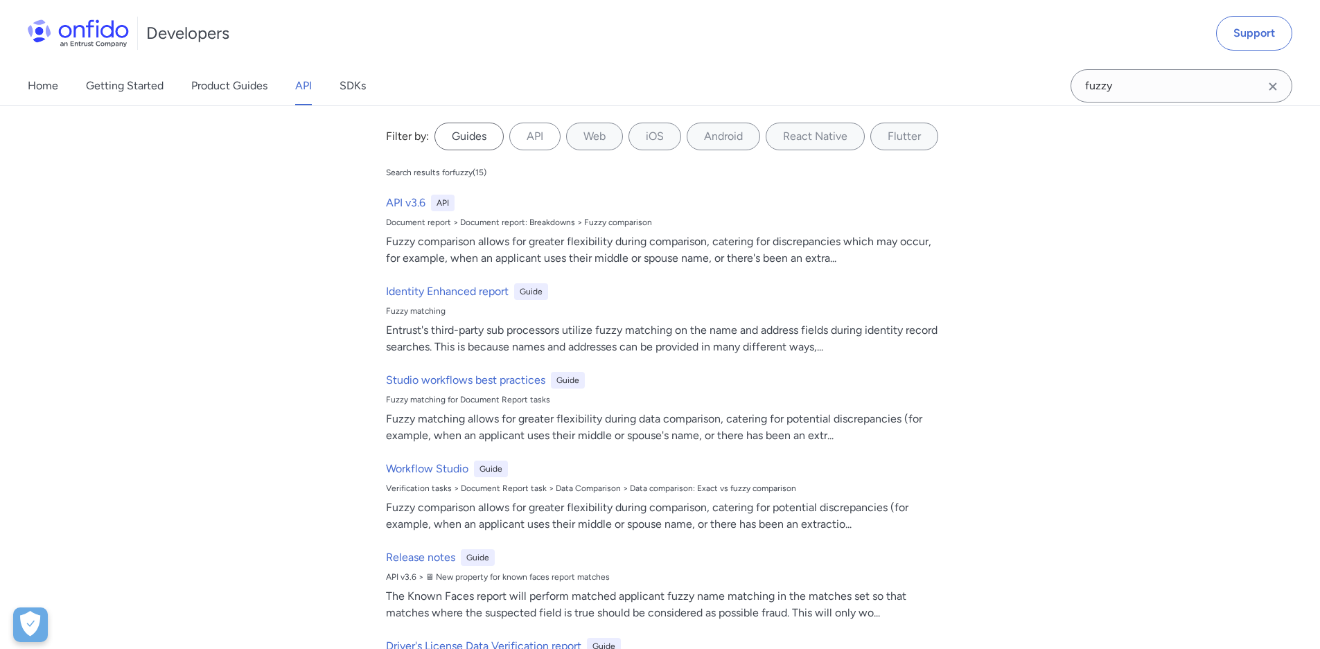
click at [466, 140] on label "Guides" at bounding box center [468, 137] width 69 height 28
click at [0, 0] on input "Guides" at bounding box center [0, 0] width 0 height 0
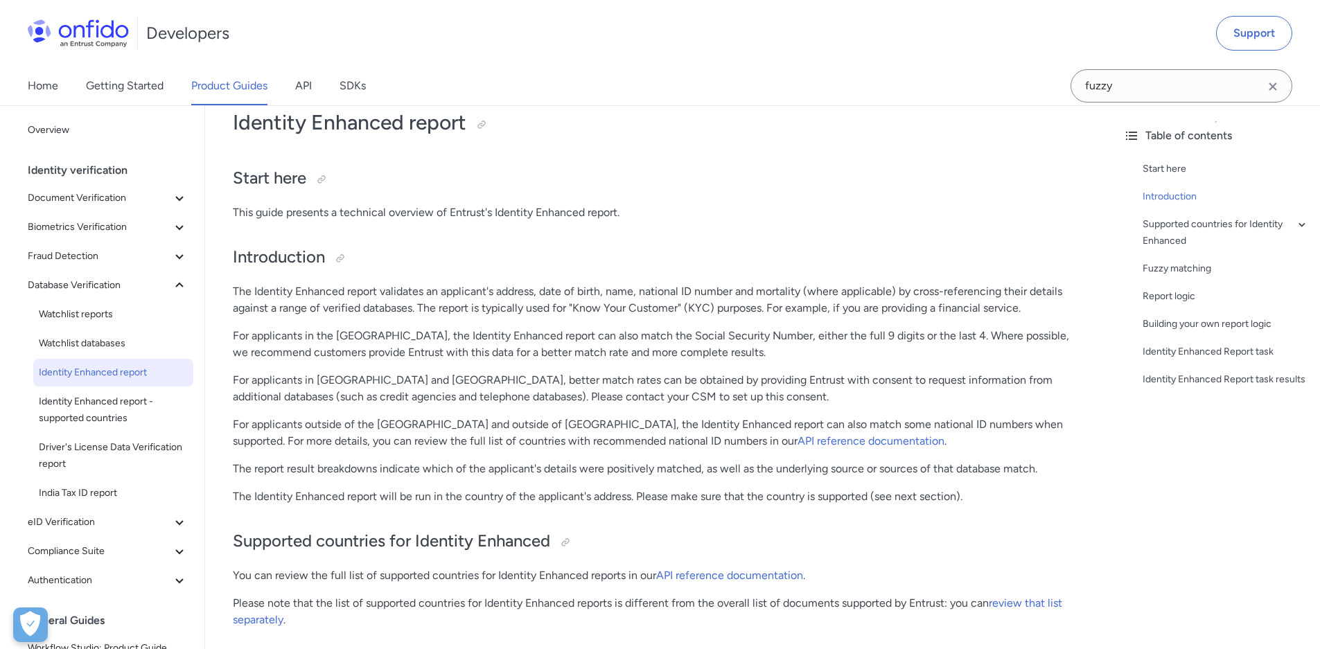
scroll to position [6, 0]
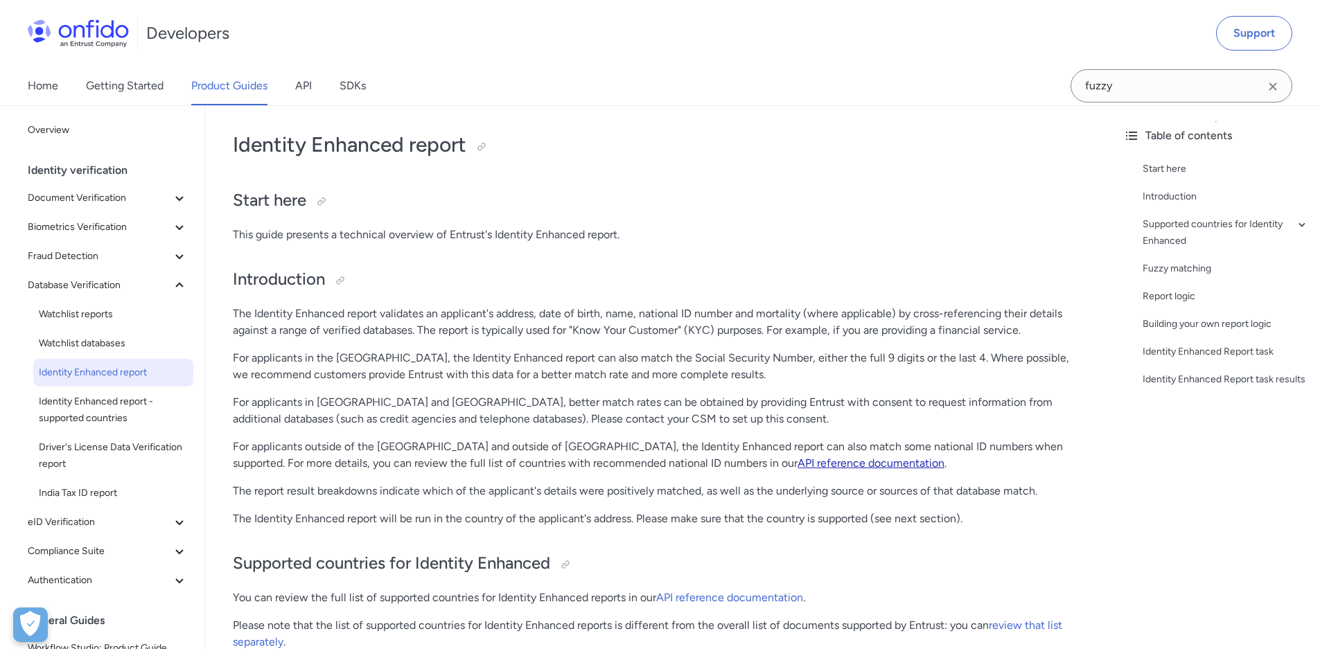
click at [836, 467] on link "API reference documentation" at bounding box center [870, 463] width 147 height 13
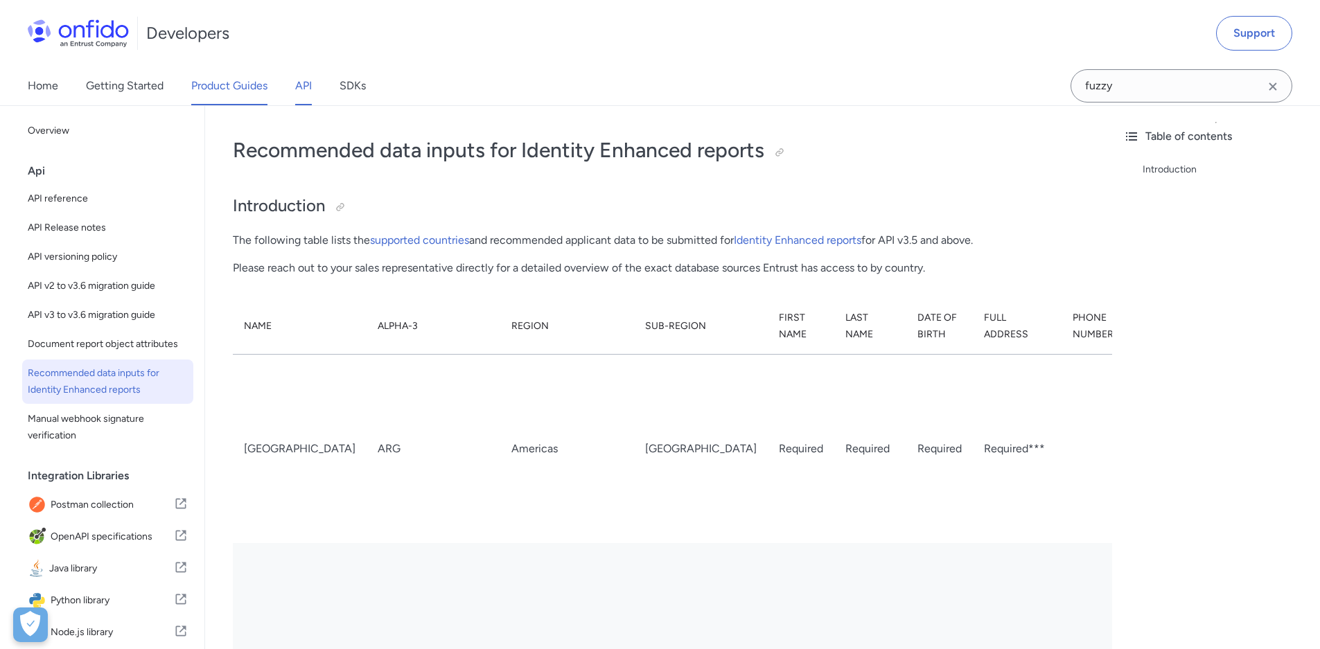
click at [256, 81] on link "Product Guides" at bounding box center [229, 86] width 76 height 39
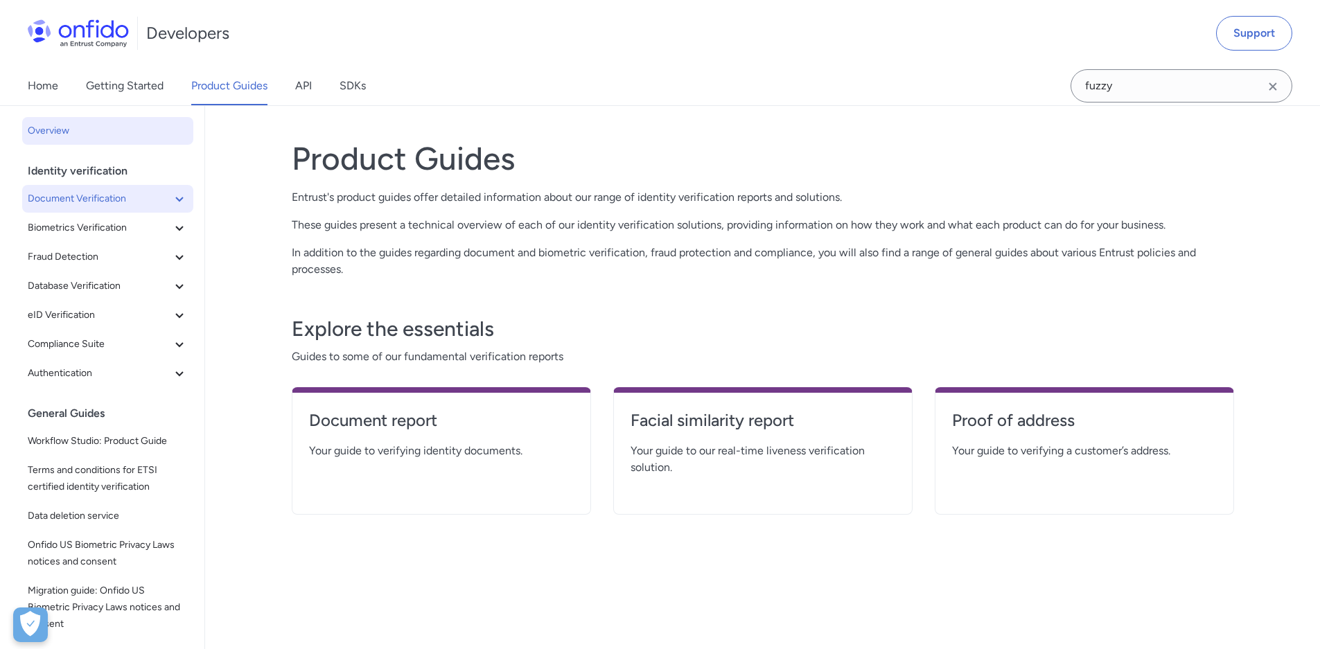
click at [112, 206] on span "Document Verification" at bounding box center [99, 198] width 143 height 17
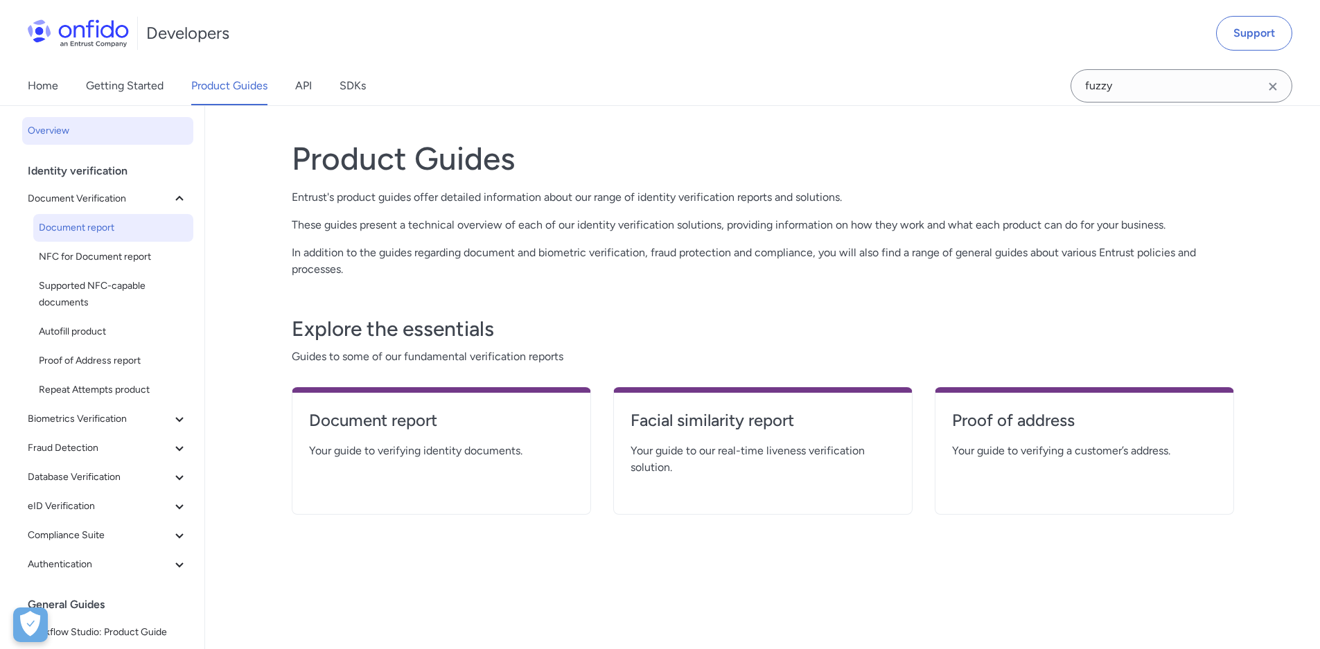
click at [109, 224] on span "Document report" at bounding box center [113, 228] width 149 height 17
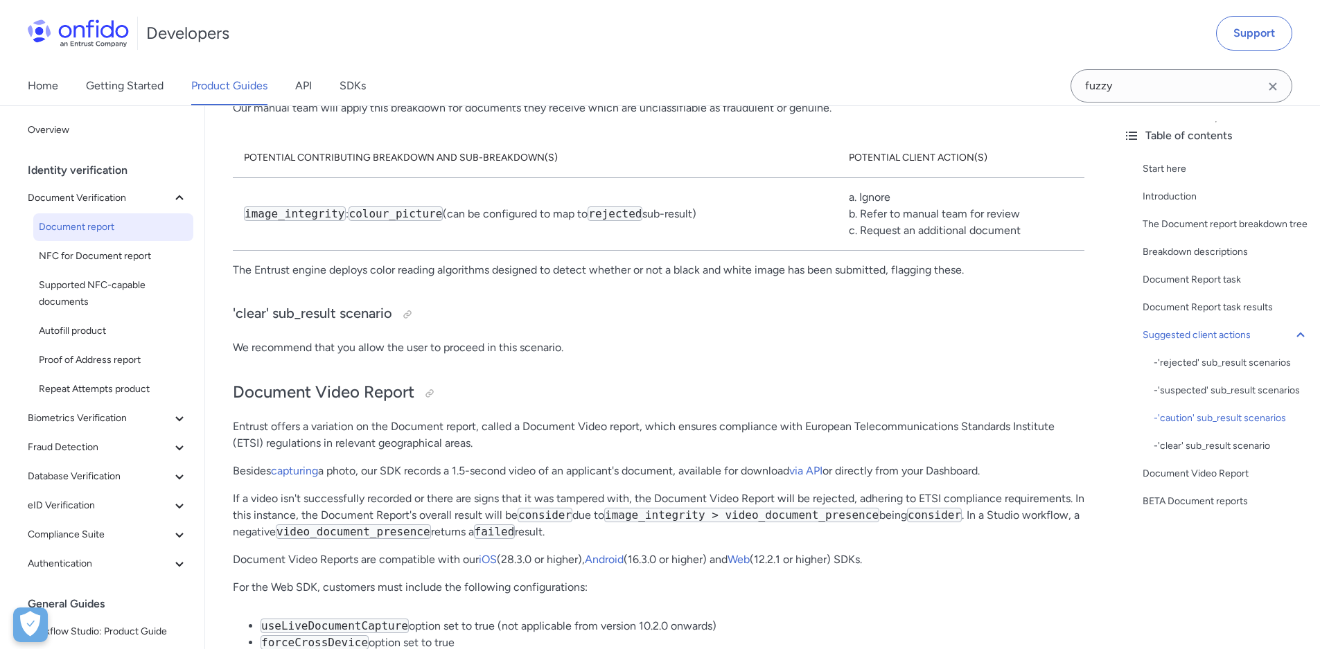
scroll to position [9155, 0]
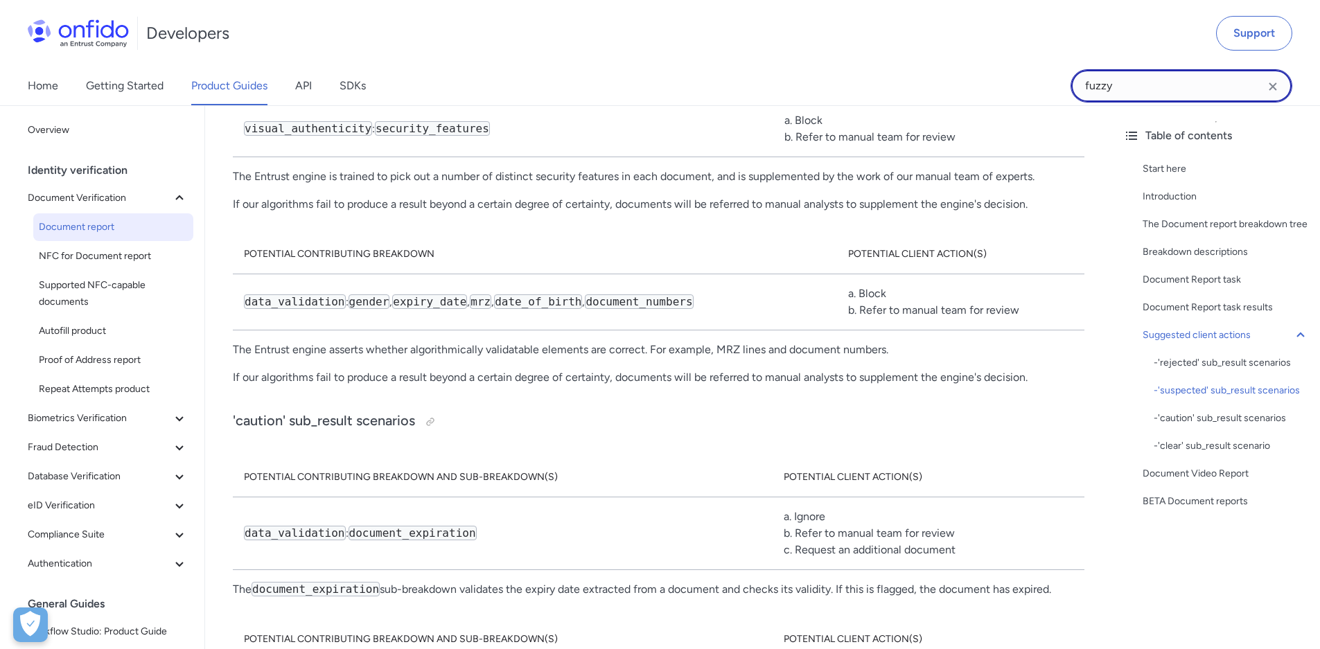
click at [1187, 94] on input "fuzzy" at bounding box center [1181, 85] width 222 height 33
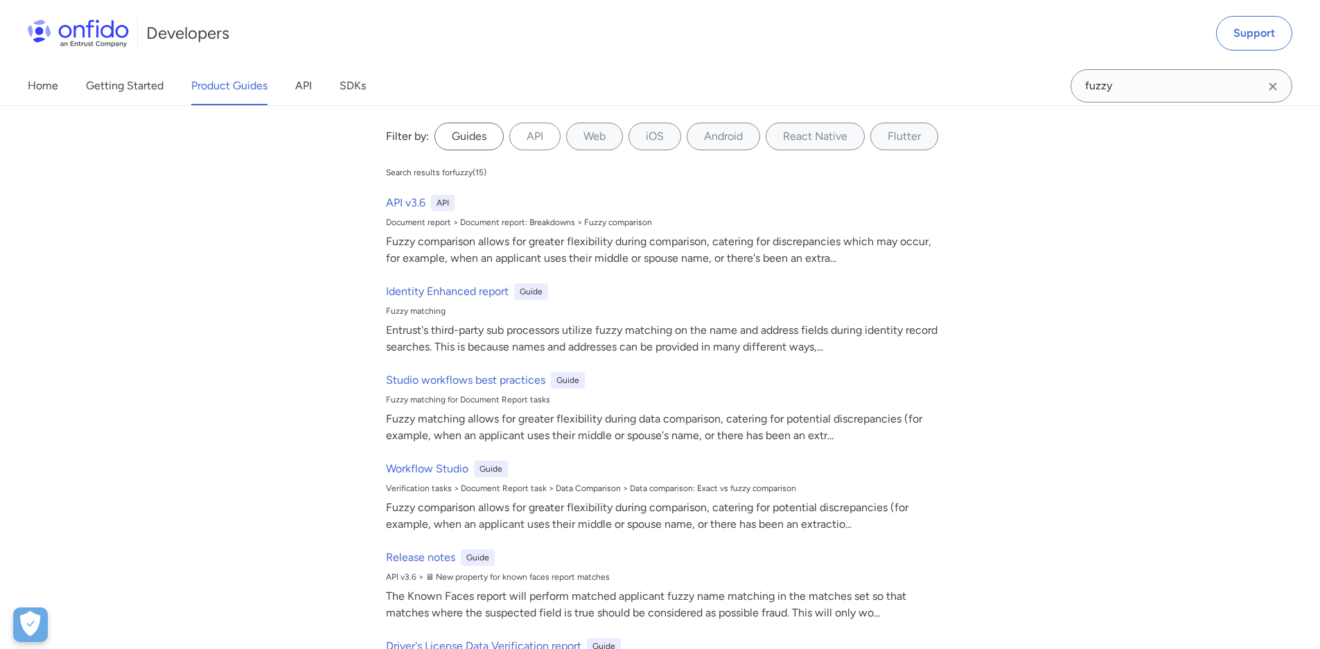
click at [452, 138] on label "Guides" at bounding box center [468, 137] width 69 height 28
click at [0, 0] on input "Guides" at bounding box center [0, 0] width 0 height 0
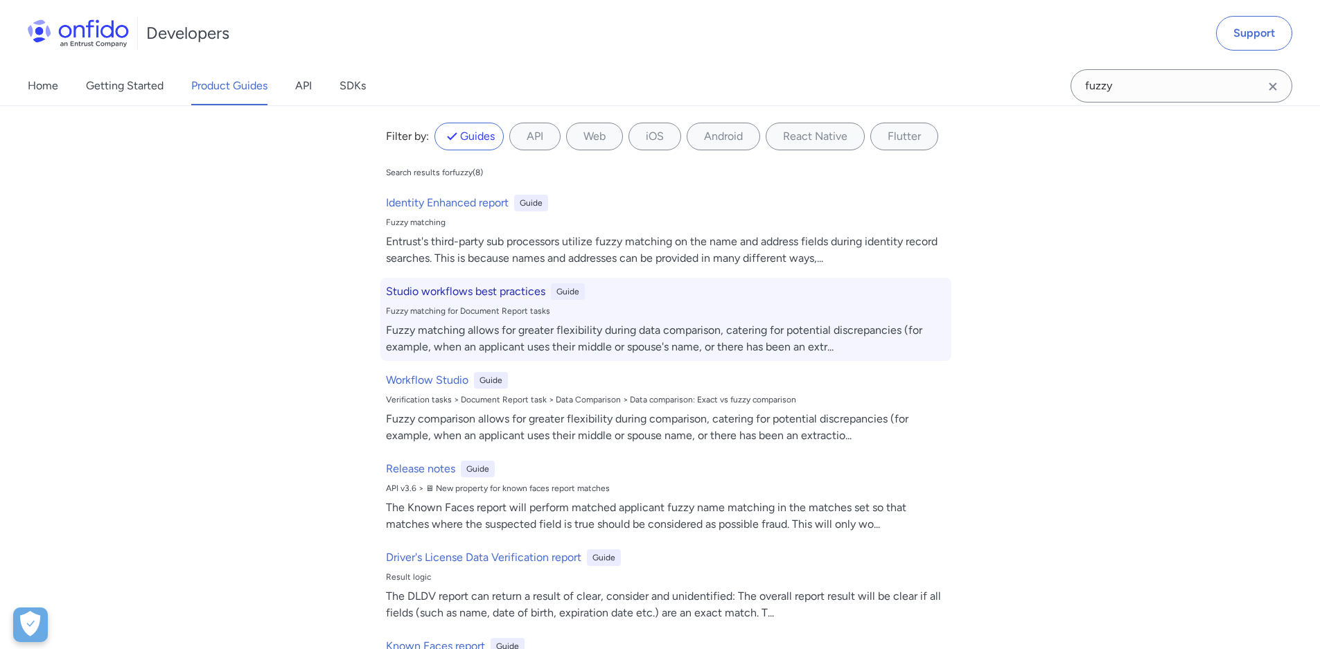
click at [506, 295] on h6 "Studio workflows best practices" at bounding box center [465, 291] width 159 height 17
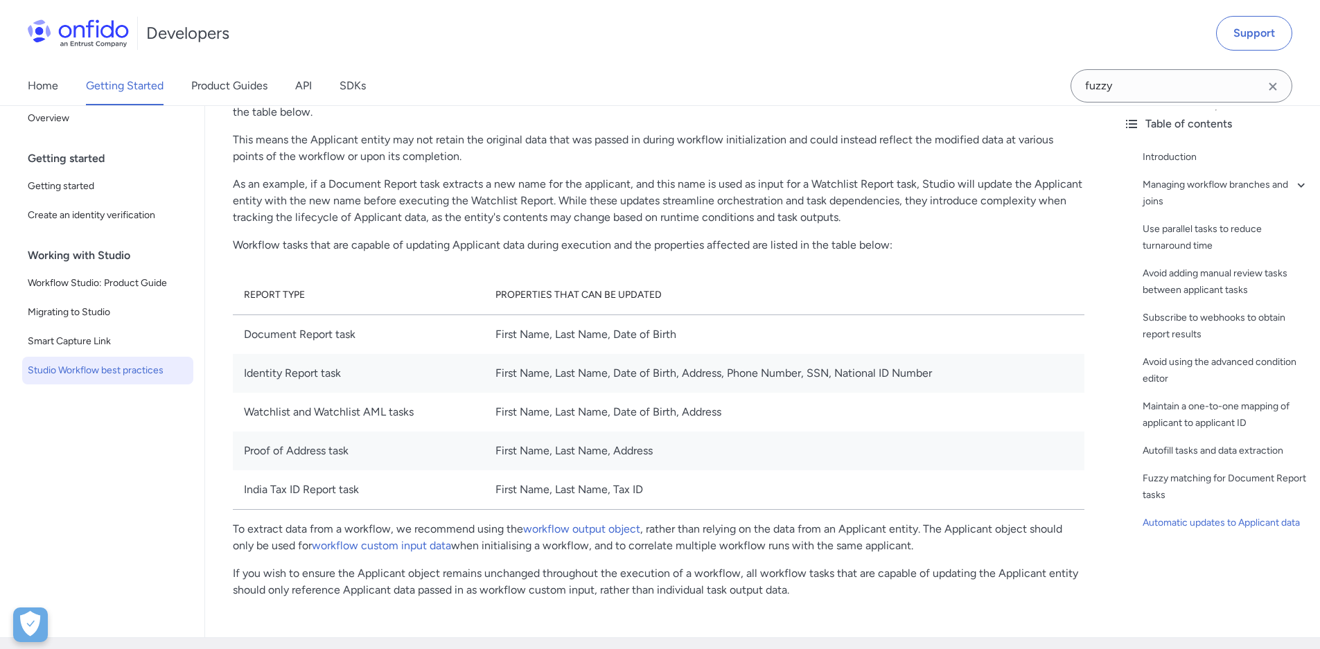
scroll to position [3459, 0]
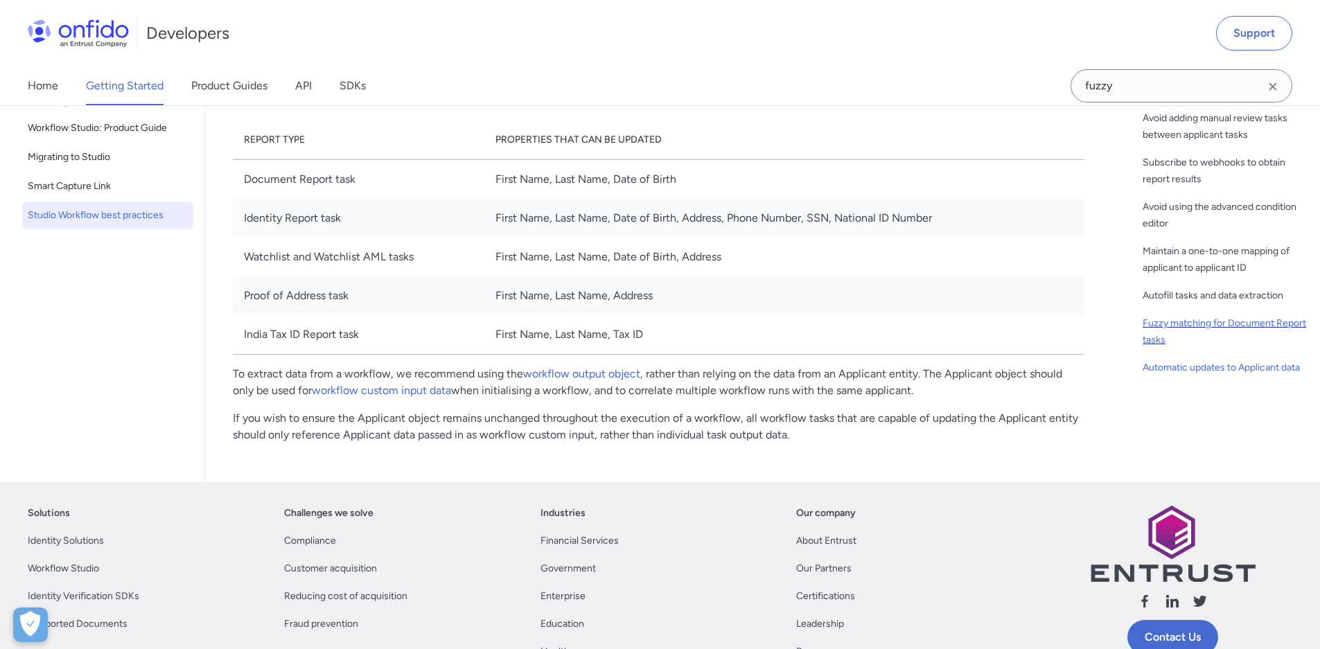
click at [1220, 317] on div "Fuzzy matching for Document Report tasks" at bounding box center [1225, 331] width 166 height 33
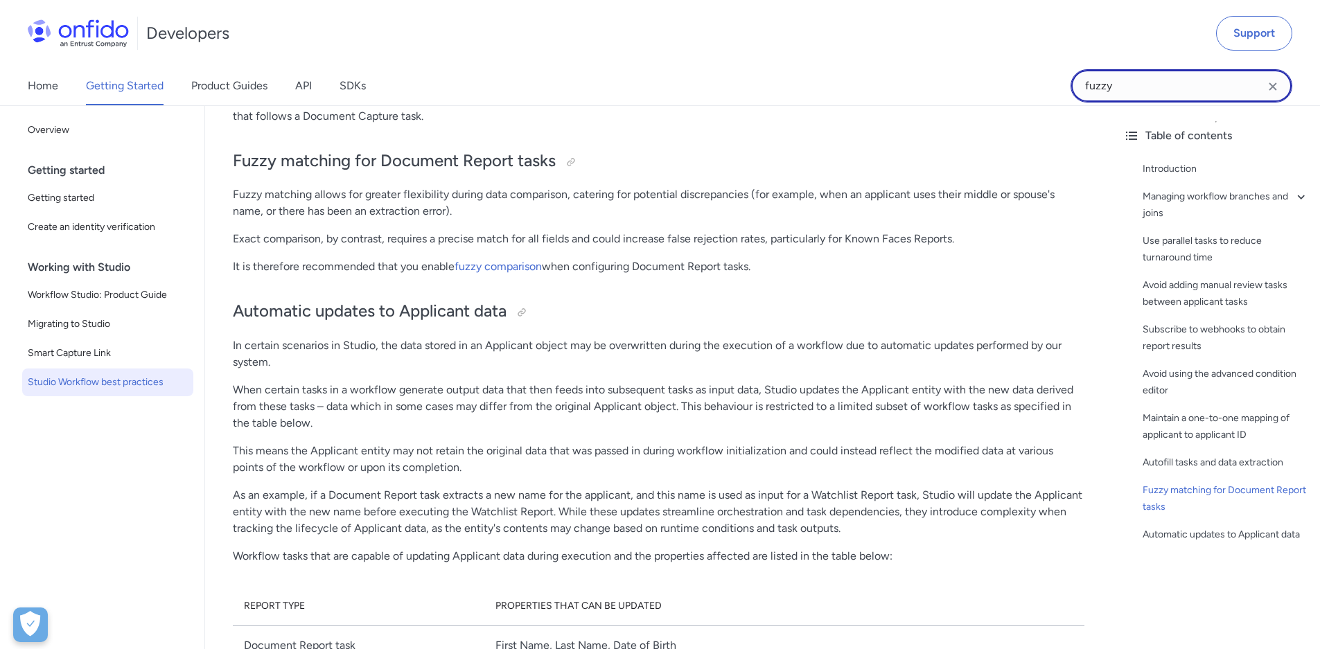
click at [1155, 83] on input "fuzzy" at bounding box center [1181, 85] width 222 height 33
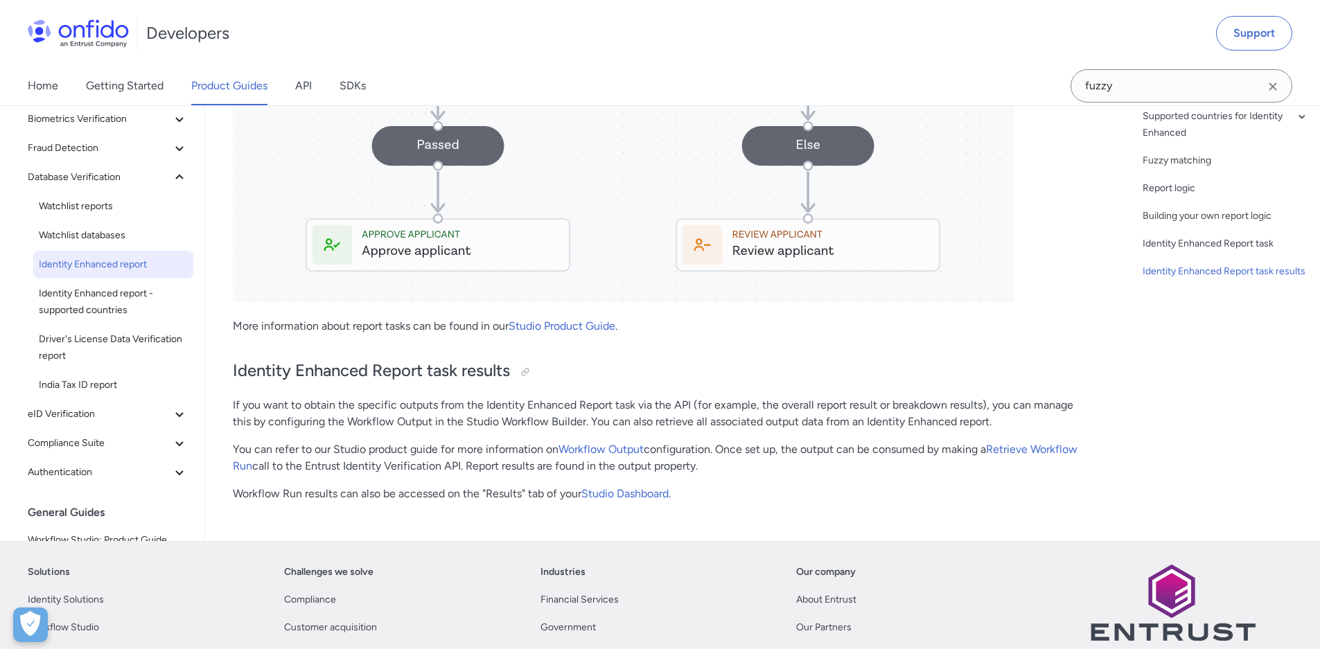
scroll to position [4384, 0]
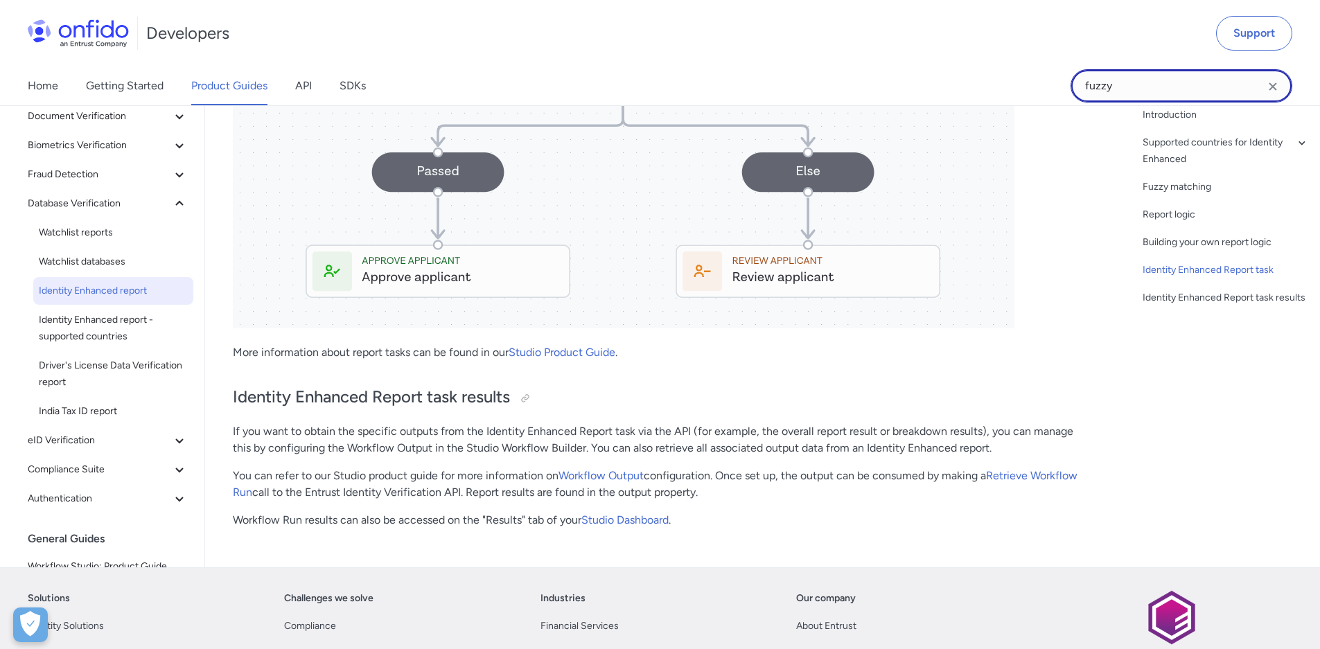
click at [1152, 91] on input "fuzzy" at bounding box center [1181, 85] width 222 height 33
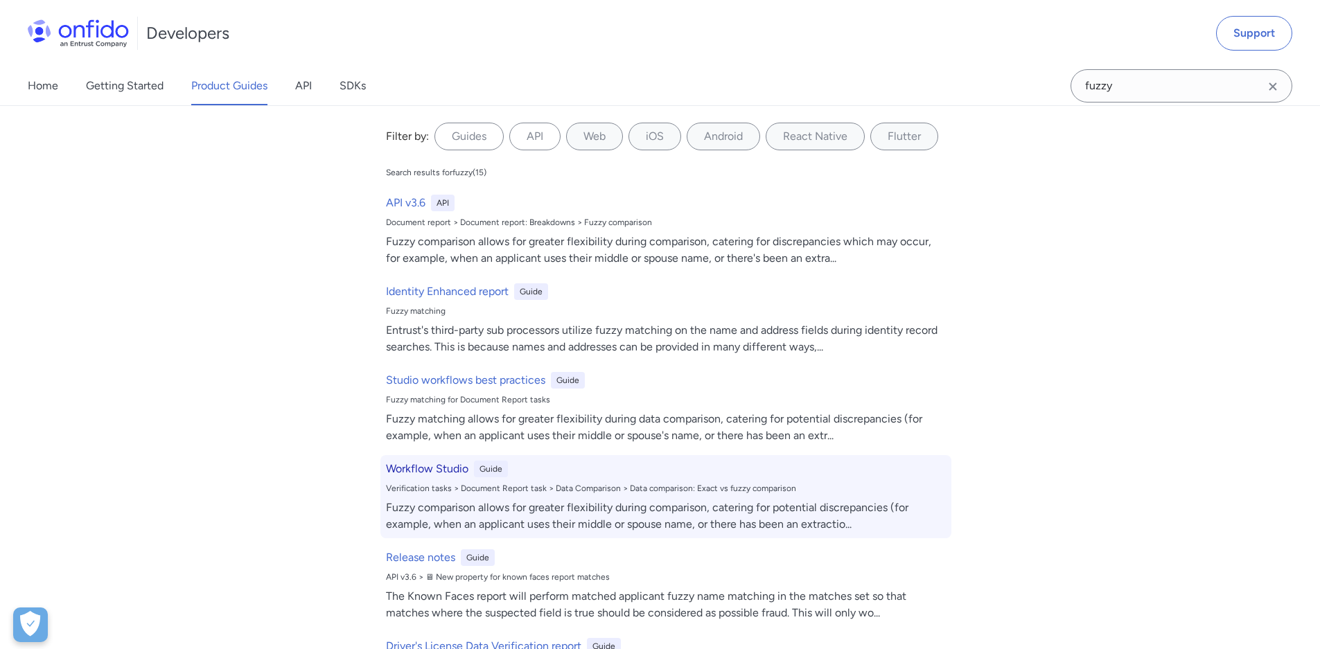
click at [497, 462] on div "Guide" at bounding box center [491, 469] width 34 height 17
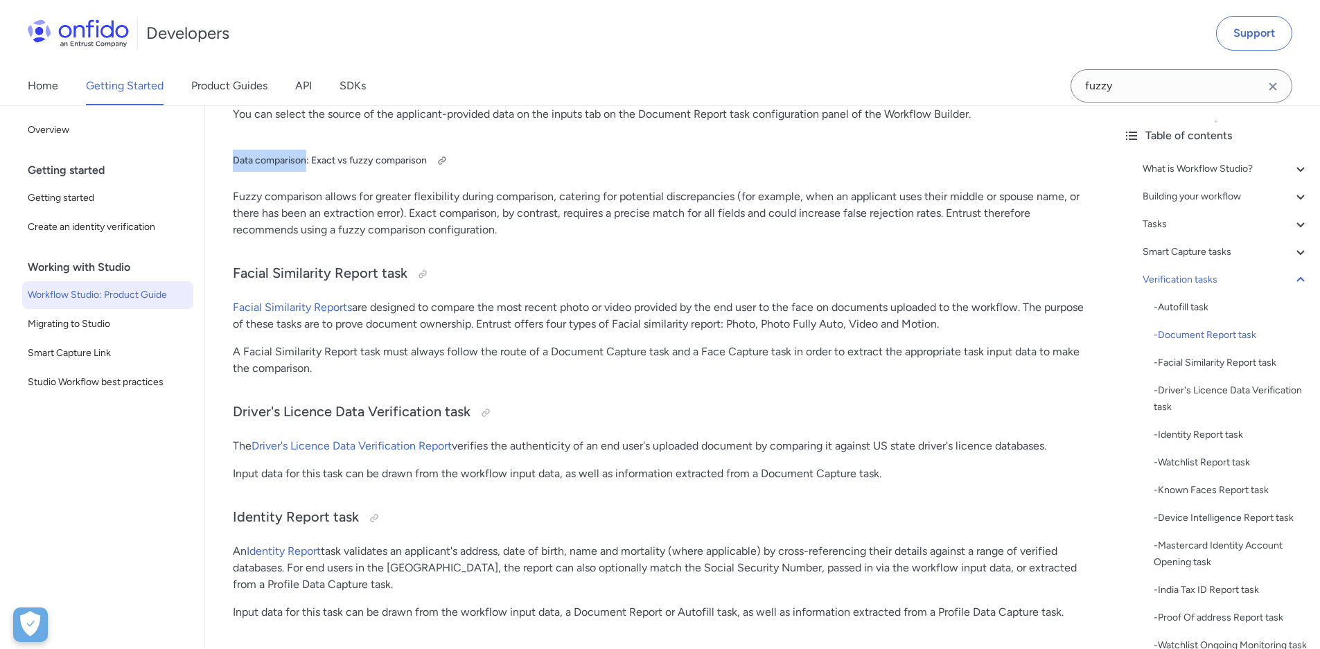
drag, startPoint x: 235, startPoint y: 156, endPoint x: 308, endPoint y: 160, distance: 72.9
click at [308, 160] on h5 "Data comparison: Exact vs fuzzy comparison" at bounding box center [658, 161] width 851 height 22
copy h5 "Data comparison"
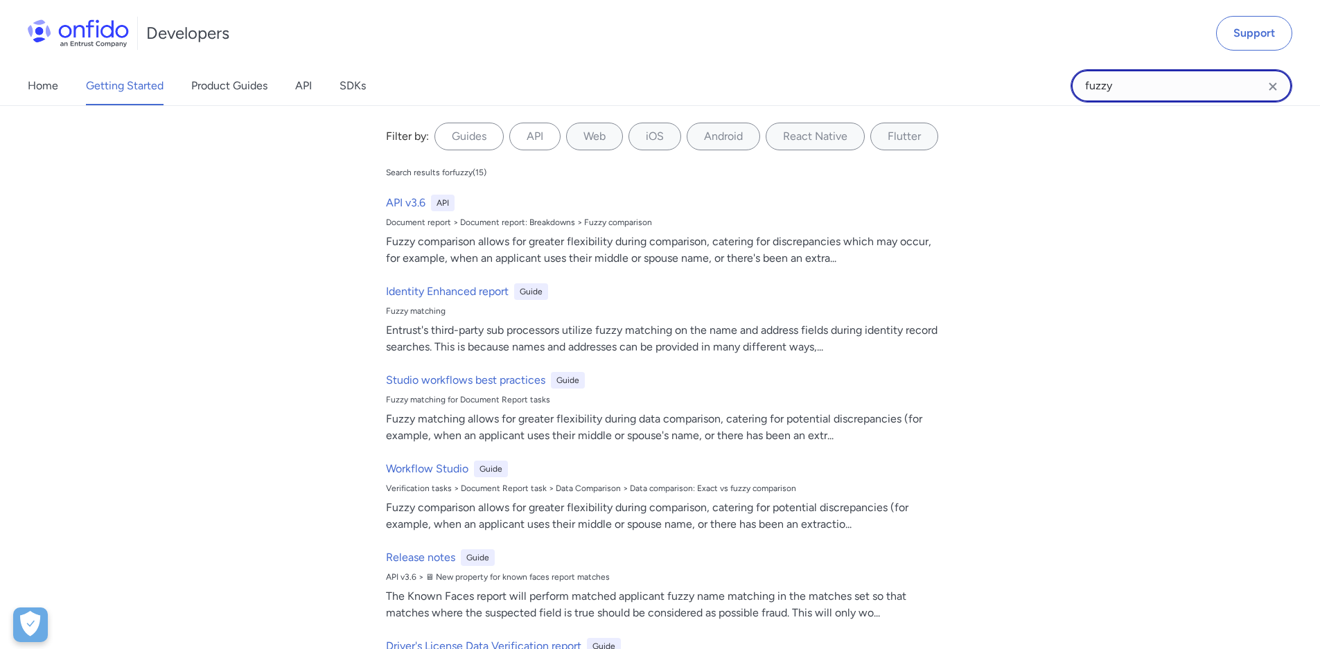
drag, startPoint x: 1165, startPoint y: 86, endPoint x: 936, endPoint y: 89, distance: 229.3
click at [936, 88] on div "Home Getting Started Product Guides API SDKs fuzzy fuzzy Filter by: Guides API …" at bounding box center [660, 86] width 1320 height 39
paste input "Data comparison"
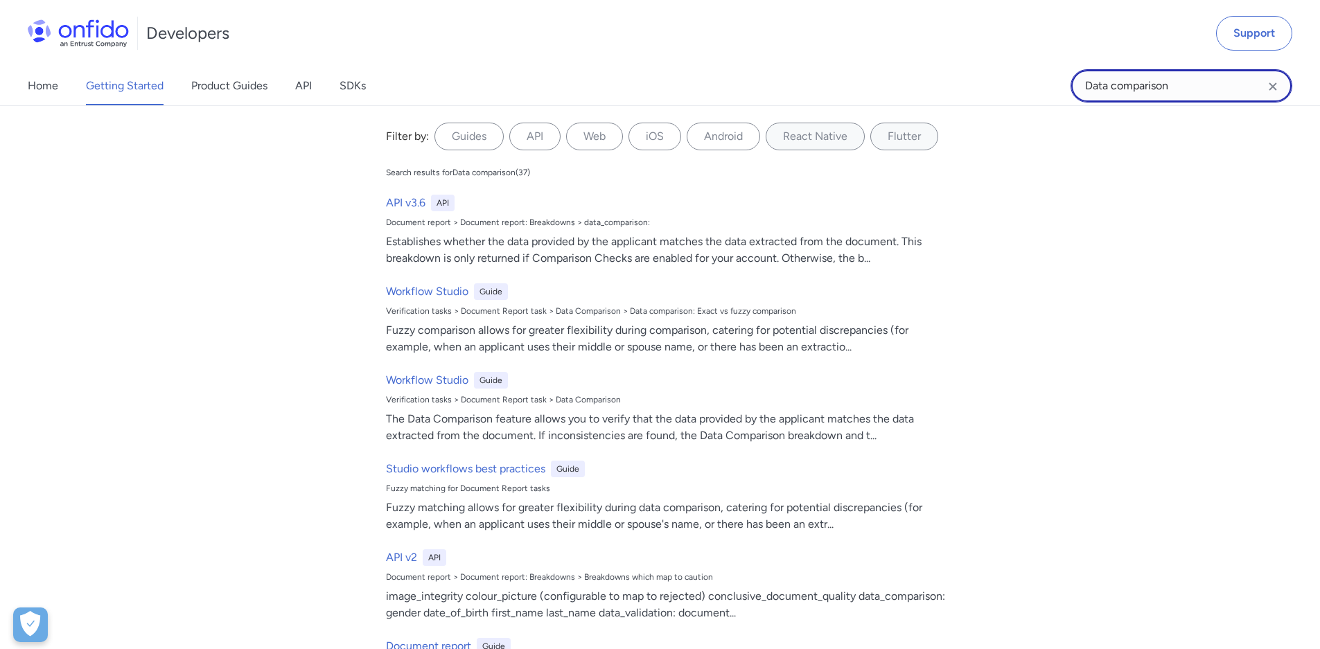
click at [1084, 87] on input "Data comparison" at bounding box center [1181, 85] width 222 height 33
type input "Document Data comparison"
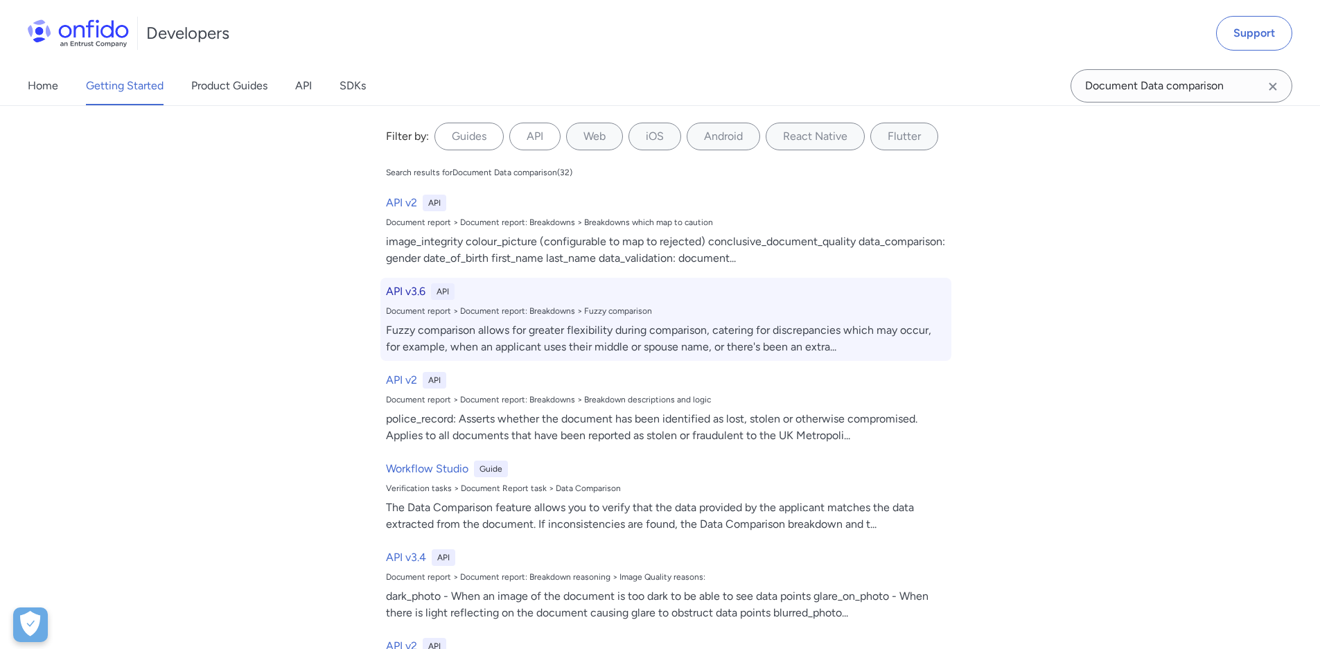
click at [431, 292] on div "API" at bounding box center [443, 291] width 24 height 17
select select "http"
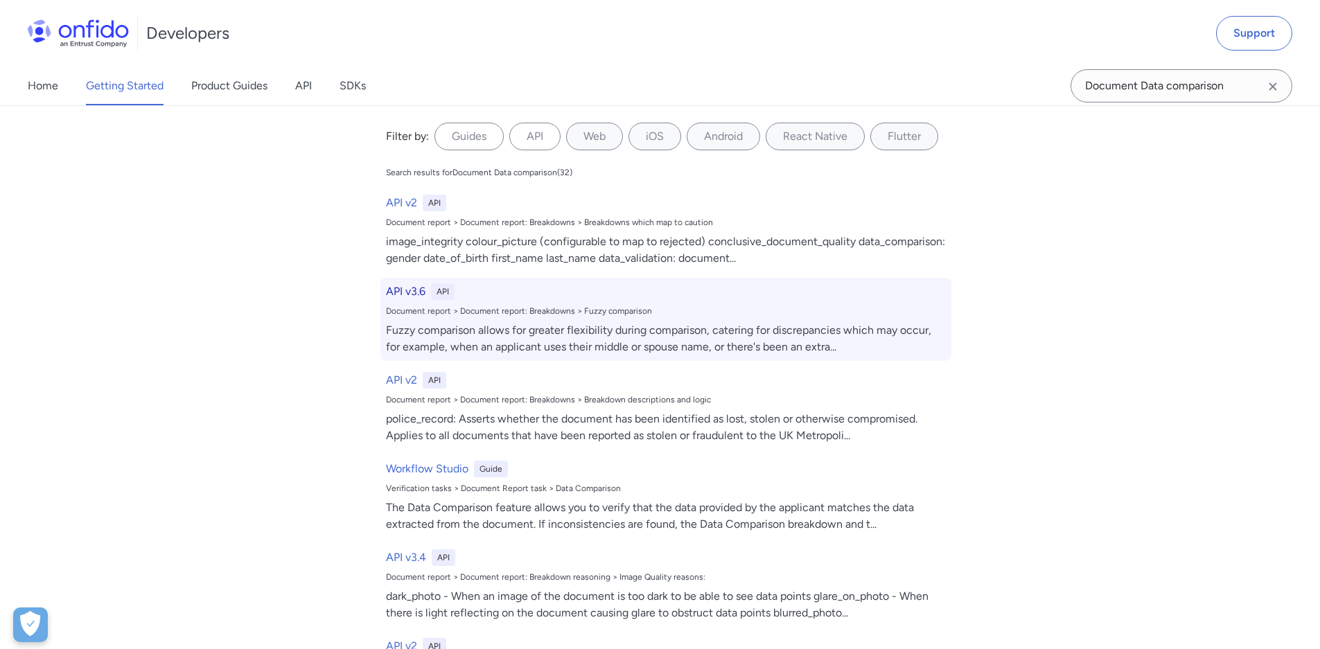
select select "http"
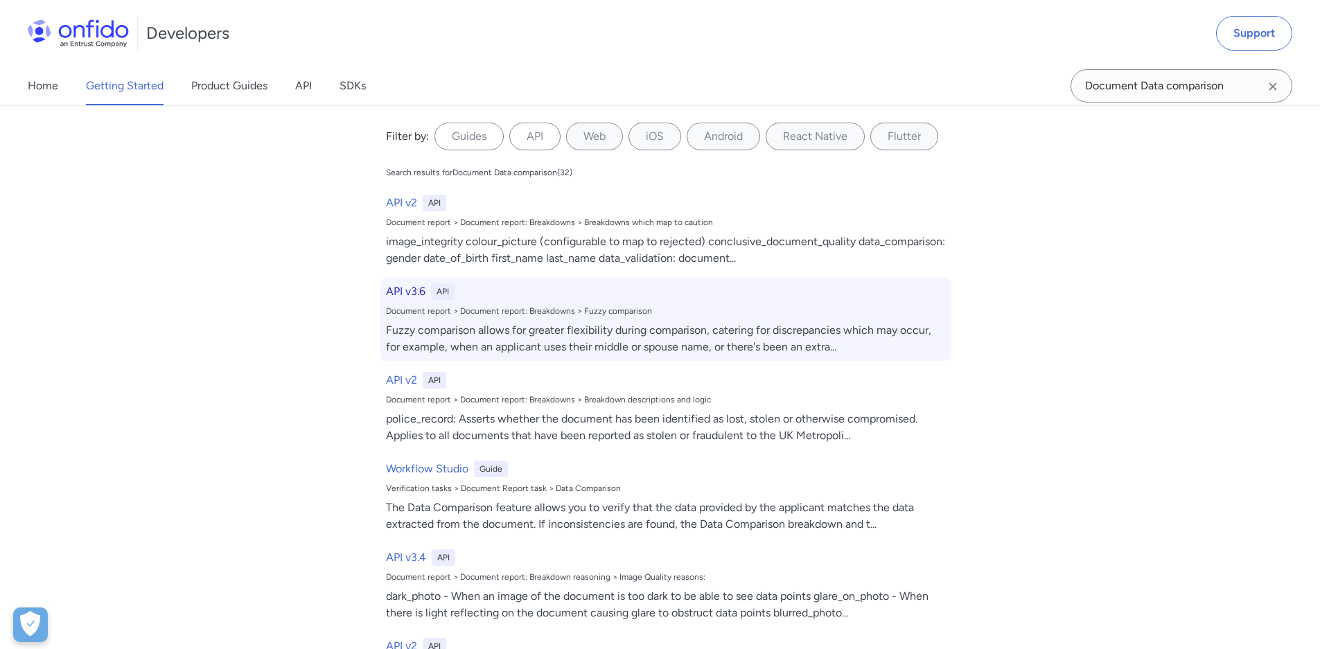
select select "http"
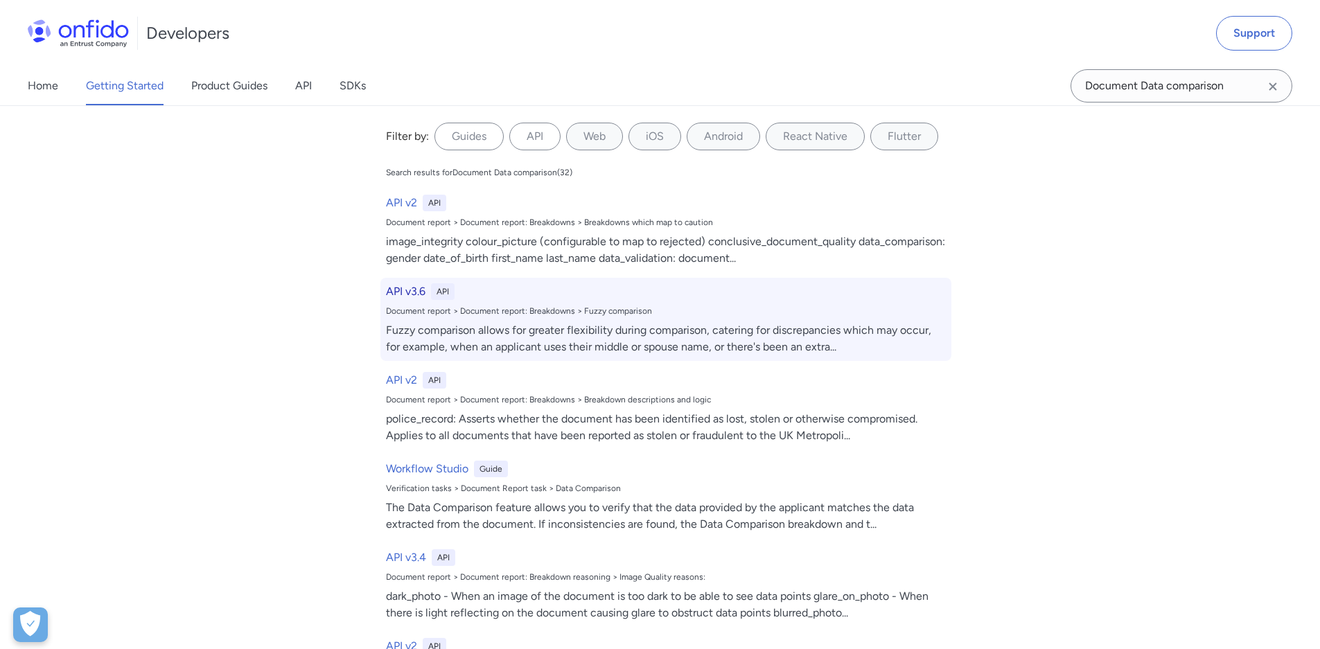
select select "http"
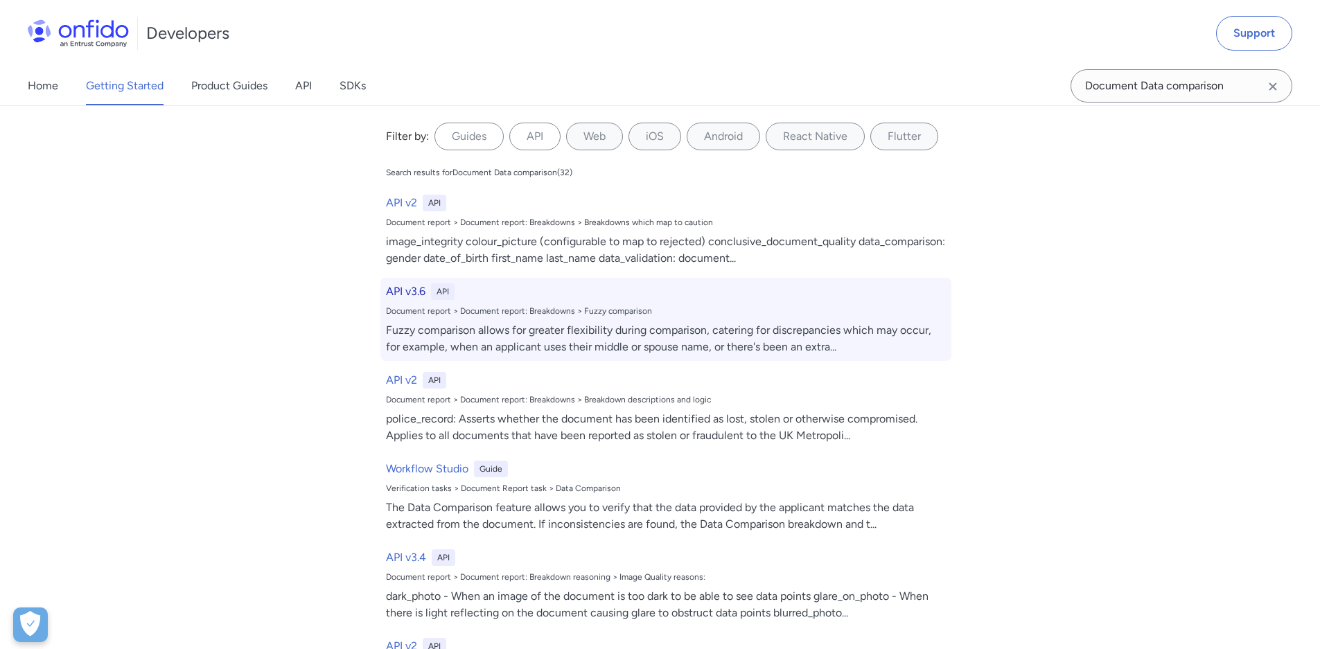
select select "http"
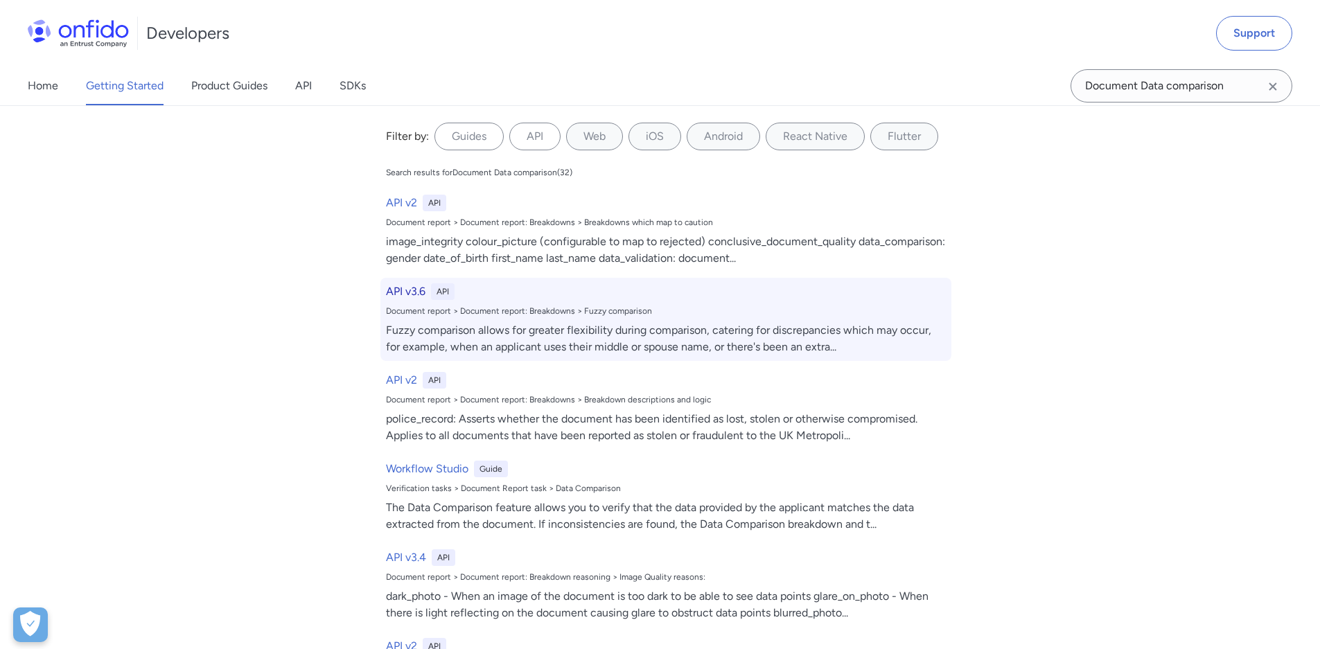
select select "http"
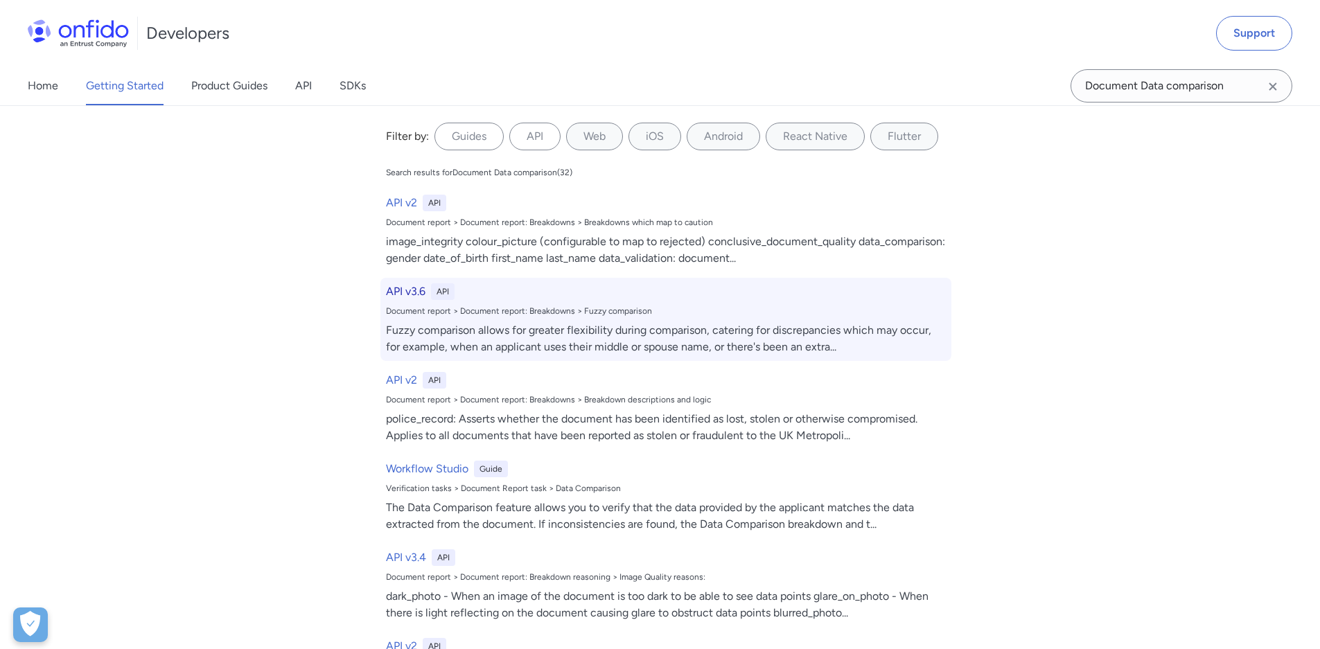
select select "http"
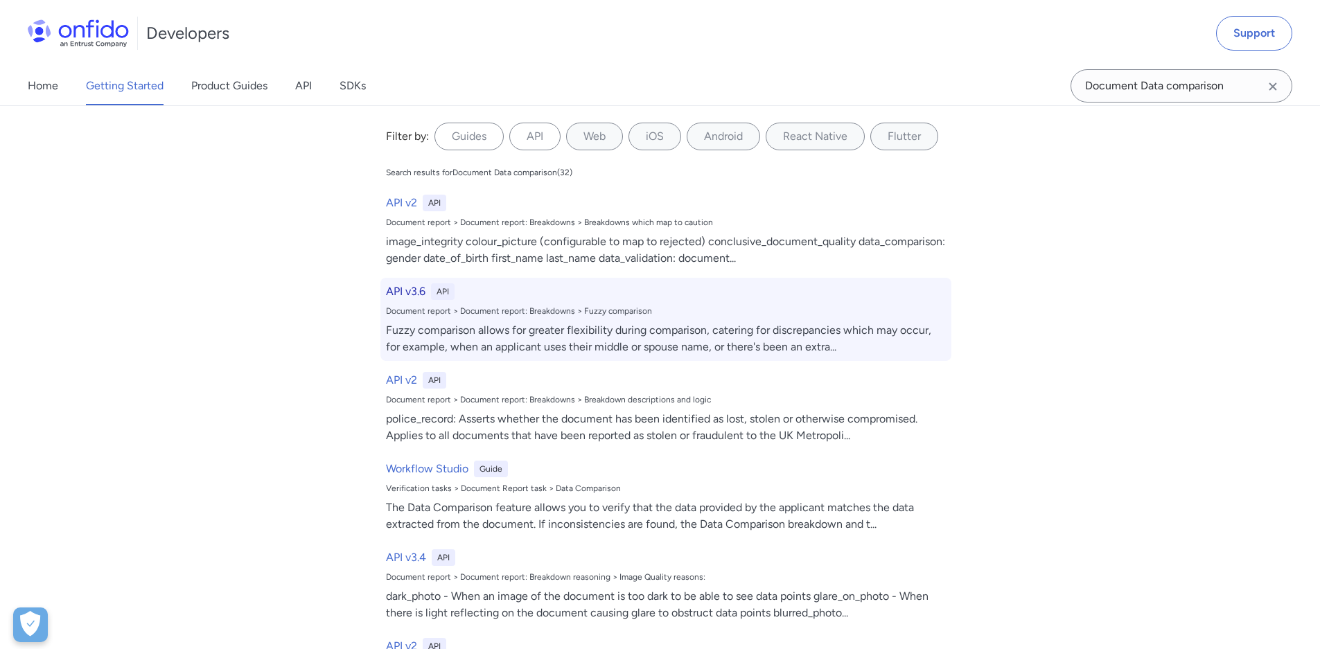
select select "http"
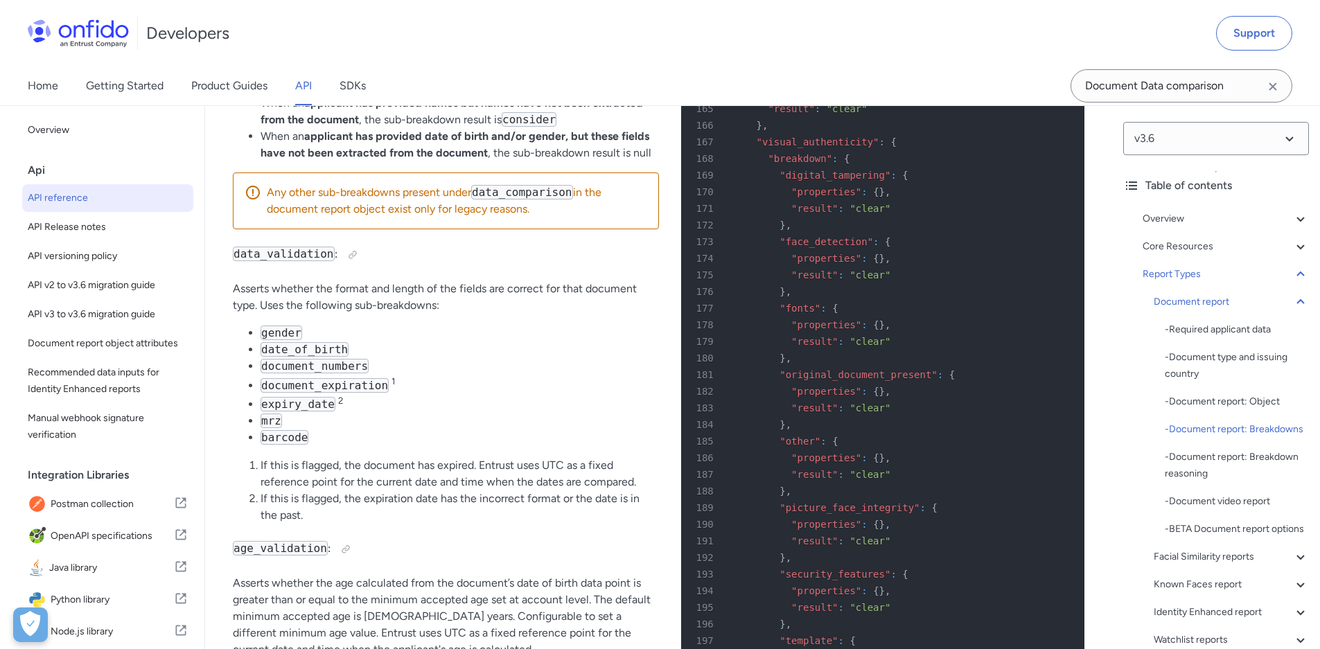
scroll to position [52803, 0]
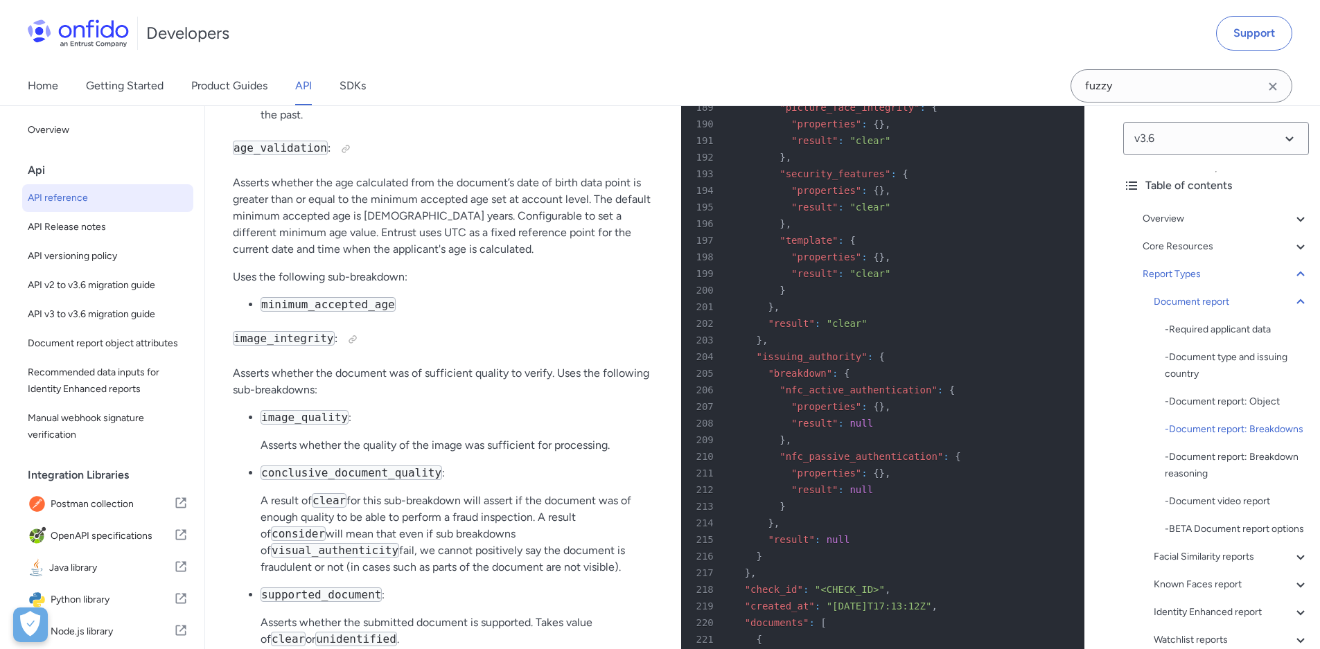
scroll to position [53215, 0]
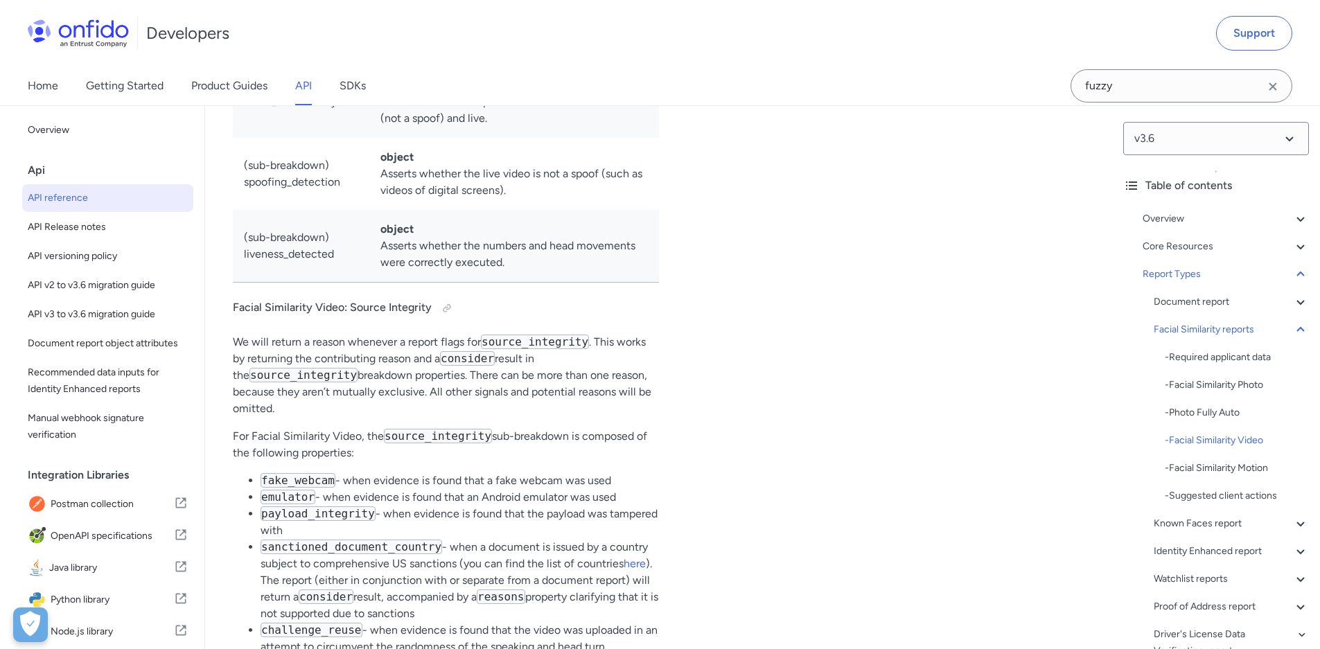
scroll to position [71026, 0]
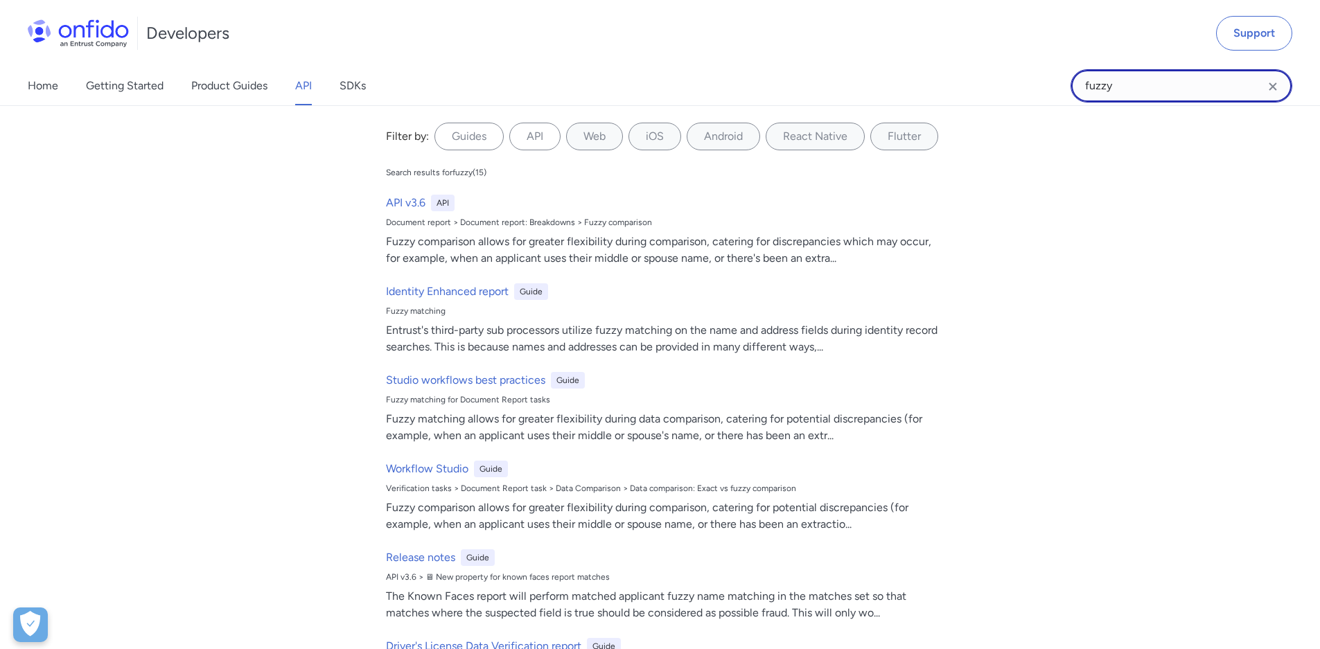
drag, startPoint x: 1146, startPoint y: 86, endPoint x: 964, endPoint y: 86, distance: 182.2
click at [964, 86] on div "Home Getting Started Product Guides API SDKs fuzzy fuzzy Filter by: Guides API …" at bounding box center [660, 86] width 1320 height 39
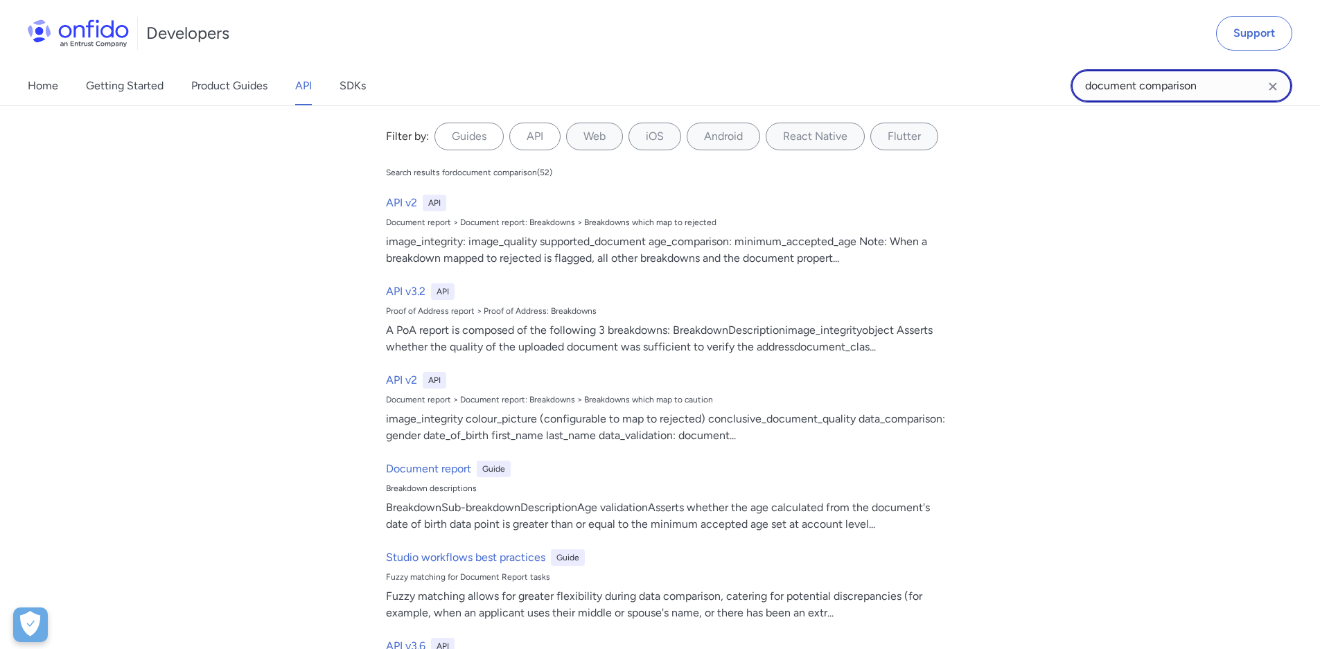
type input "document comparison"
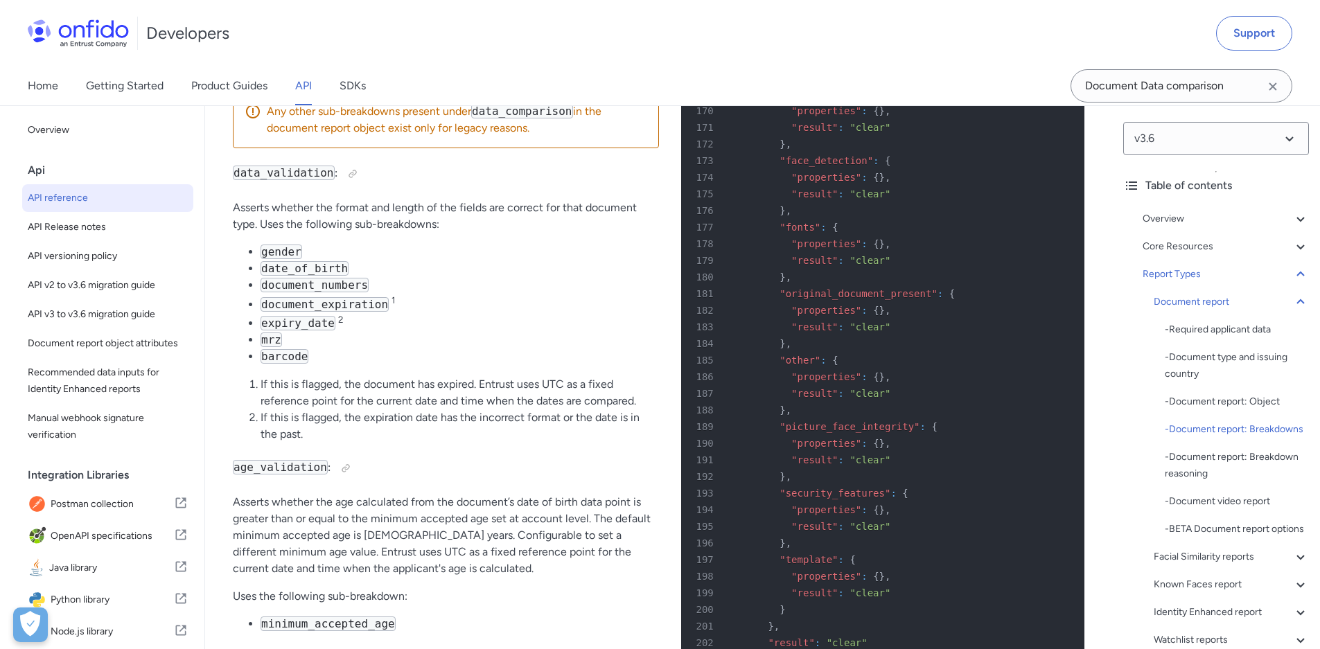
scroll to position [52899, 0]
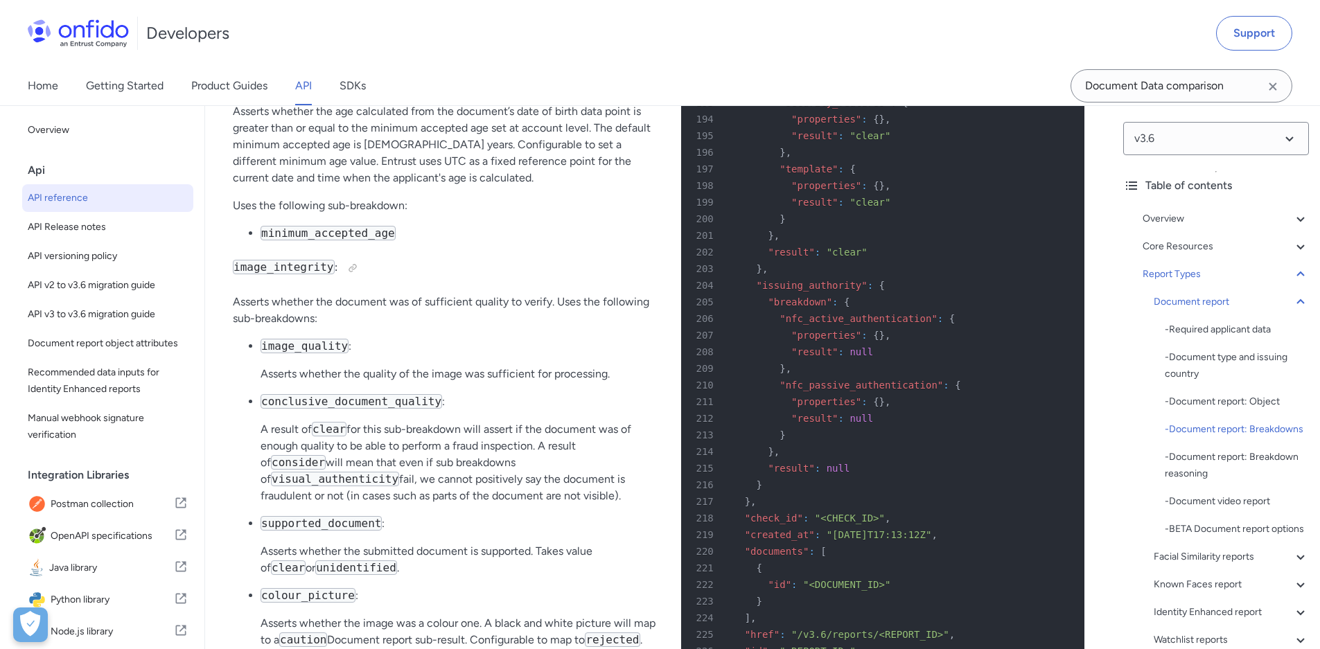
scroll to position [53303, 0]
